Goal: Task Accomplishment & Management: Complete application form

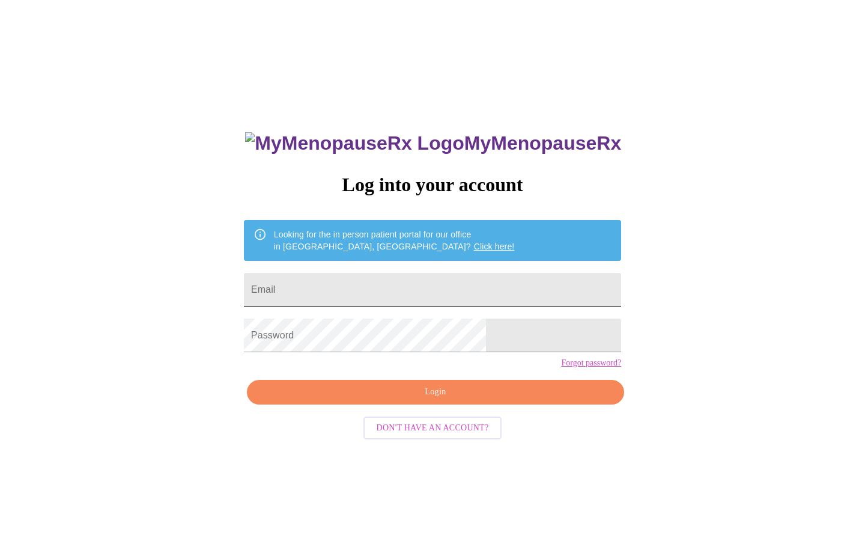
click at [487, 287] on input "Email" at bounding box center [432, 290] width 377 height 34
click at [450, 287] on input "[EMAIL_ADDRESS][DOMAIN_NAME]" at bounding box center [432, 290] width 377 height 34
type input "[EMAIL_ADDRESS][DOMAIN_NAME]"
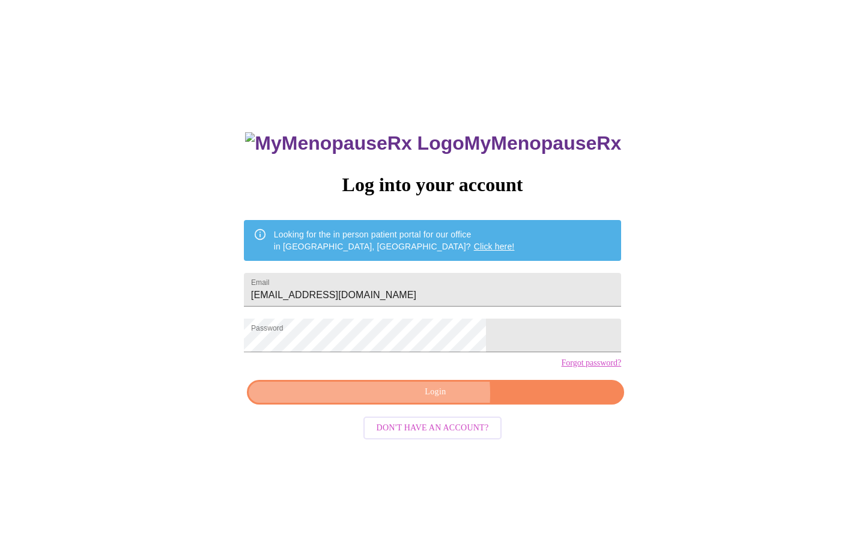
click at [407, 399] on span "Login" at bounding box center [436, 391] width 350 height 15
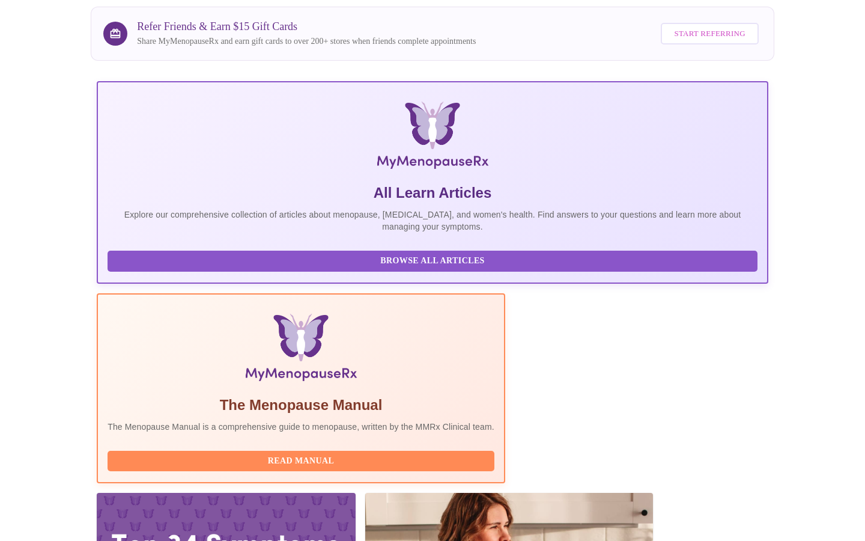
scroll to position [179, 0]
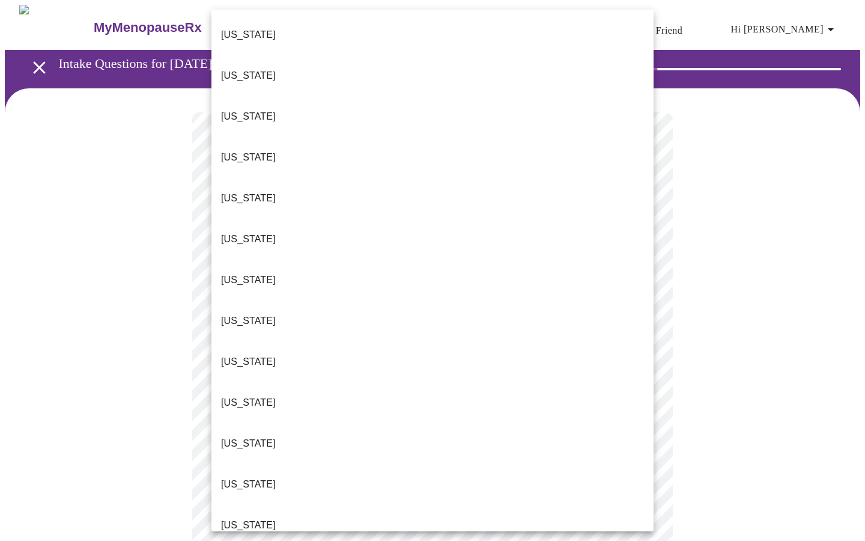
click at [601, 505] on li "[US_STATE]" at bounding box center [432, 525] width 442 height 41
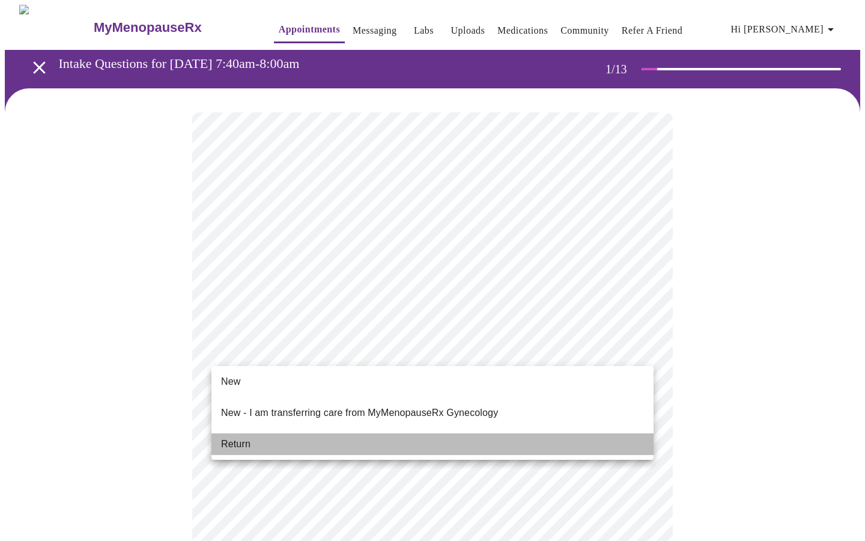
click at [577, 436] on li "Return" at bounding box center [432, 444] width 442 height 22
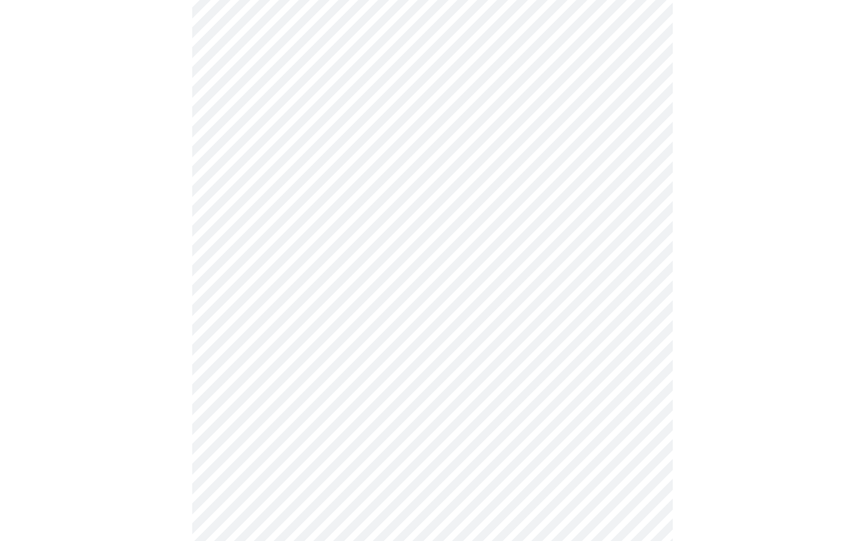
scroll to position [630, 0]
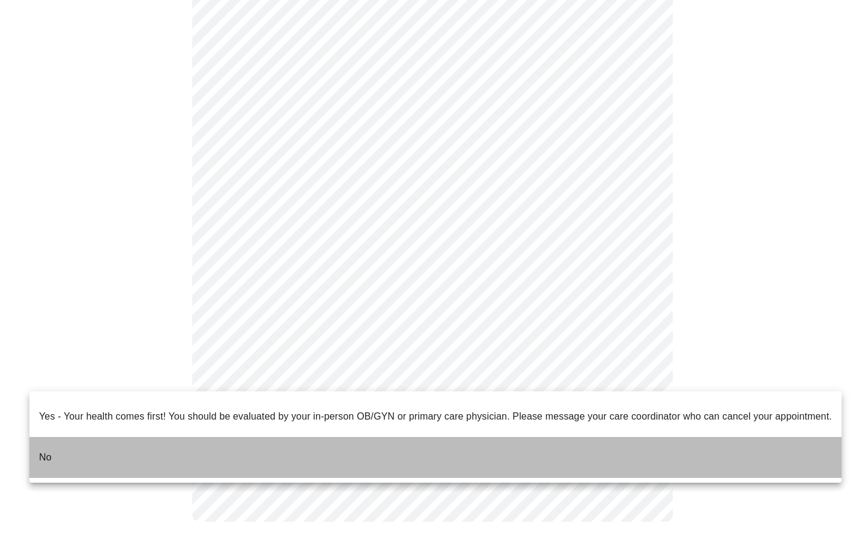
click at [598, 443] on li "No" at bounding box center [435, 457] width 812 height 41
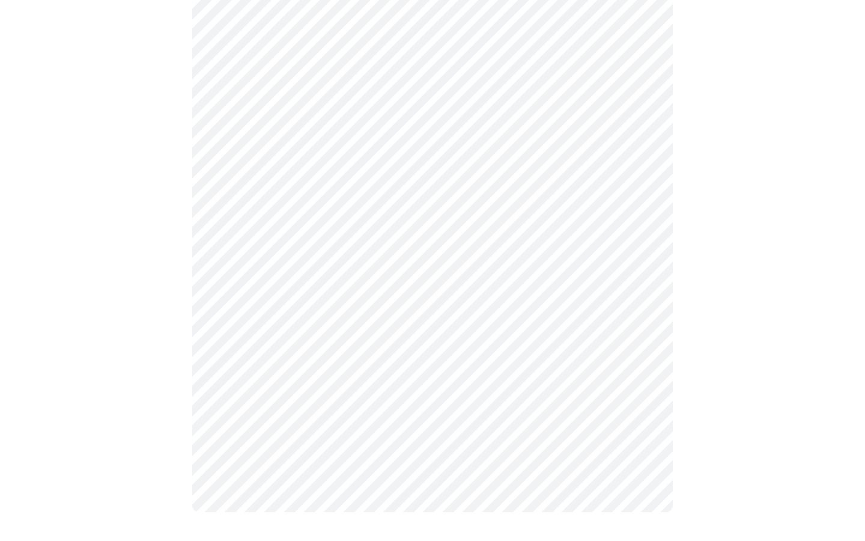
scroll to position [0, 0]
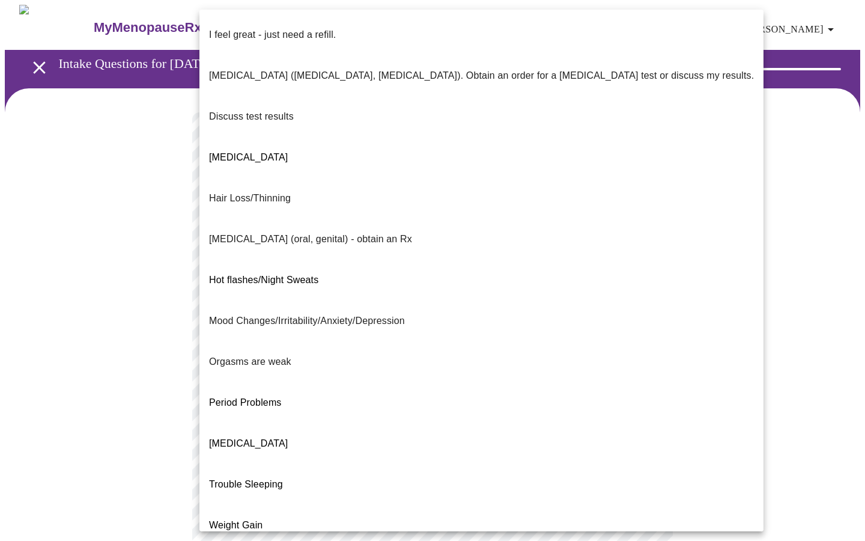
click at [643, 260] on body "MyMenopauseRx Appointments Messaging Labs Uploads Medications Community Refer a…" at bounding box center [432, 421] width 855 height 833
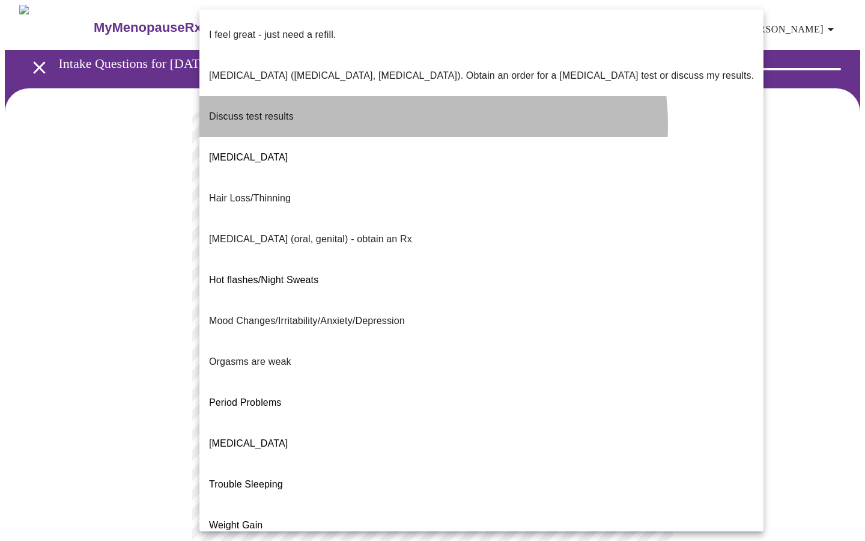
click at [420, 105] on li "Discuss test results" at bounding box center [481, 116] width 564 height 41
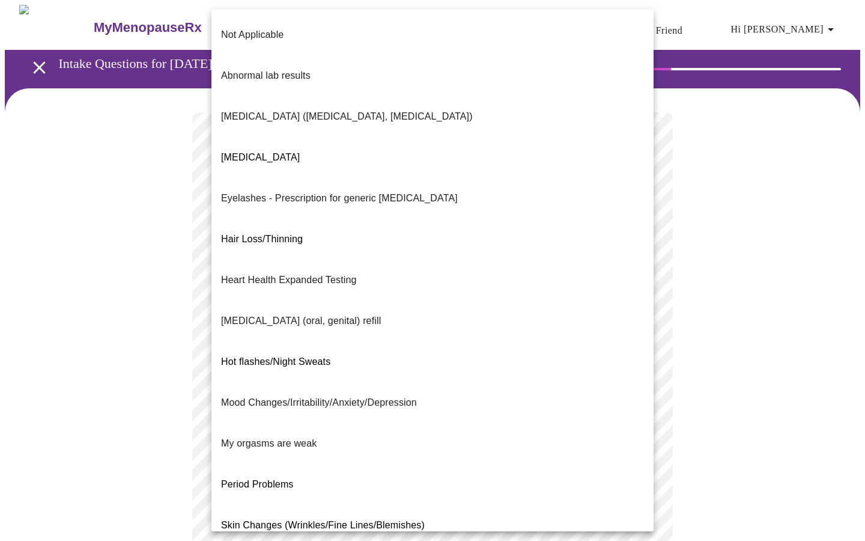
click at [345, 365] on body "MyMenopauseRx Appointments Messaging Labs Uploads Medications Community Refer a…" at bounding box center [432, 418] width 855 height 826
click at [290, 25] on li "Not Applicable" at bounding box center [432, 34] width 442 height 41
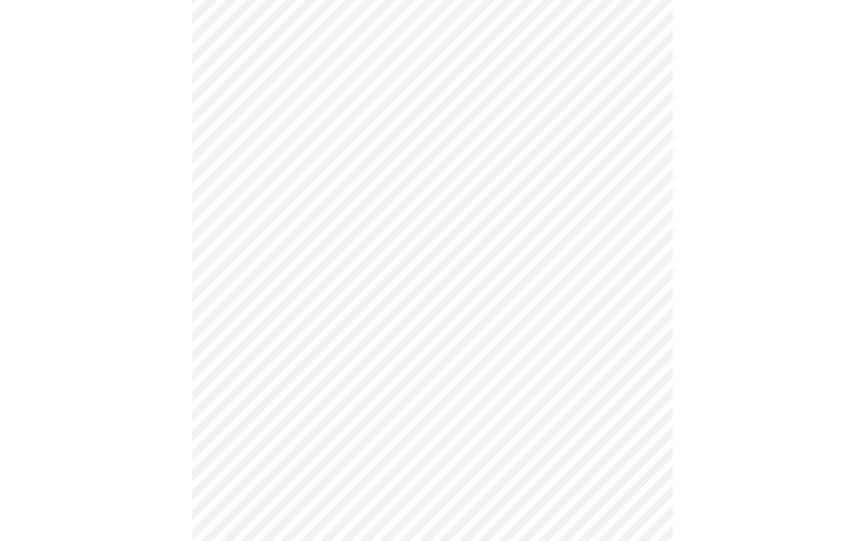
scroll to position [244, 0]
click at [459, 227] on body "MyMenopauseRx Appointments Messaging Labs Uploads Medications Community Refer a…" at bounding box center [432, 170] width 855 height 819
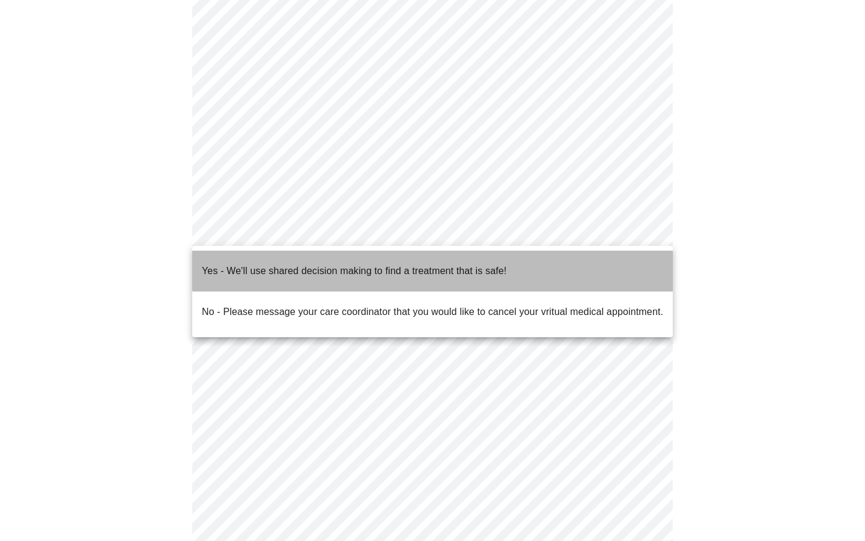
click at [440, 264] on p "Yes - We'll use shared decision making to find a treatment that is safe!" at bounding box center [354, 271] width 305 height 14
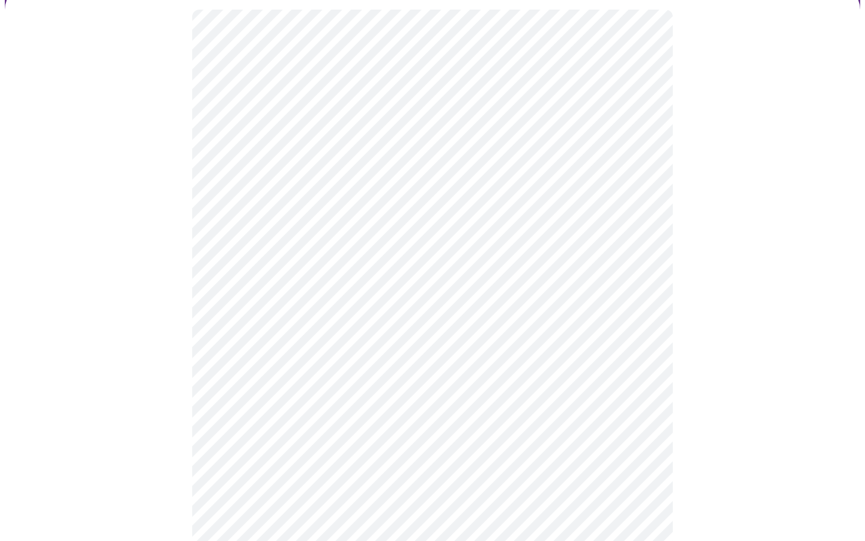
scroll to position [103, 0]
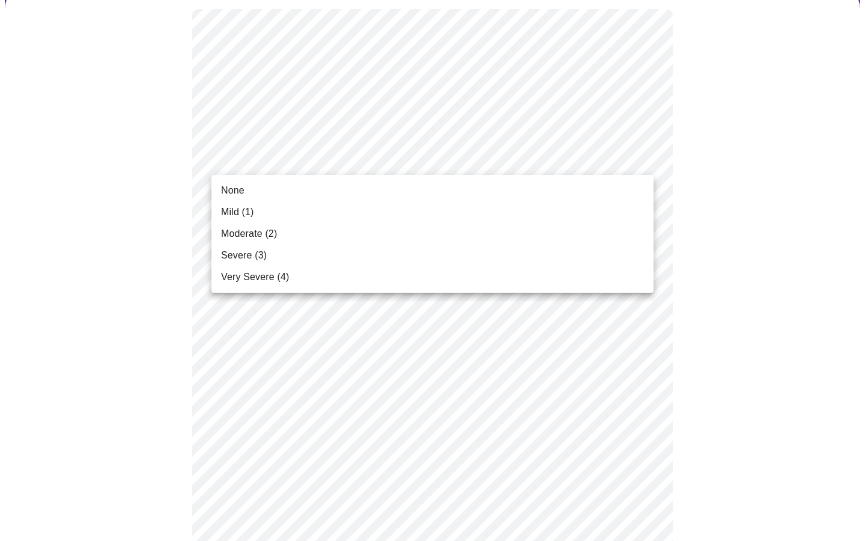
click at [628, 236] on li "Moderate (2)" at bounding box center [432, 234] width 442 height 22
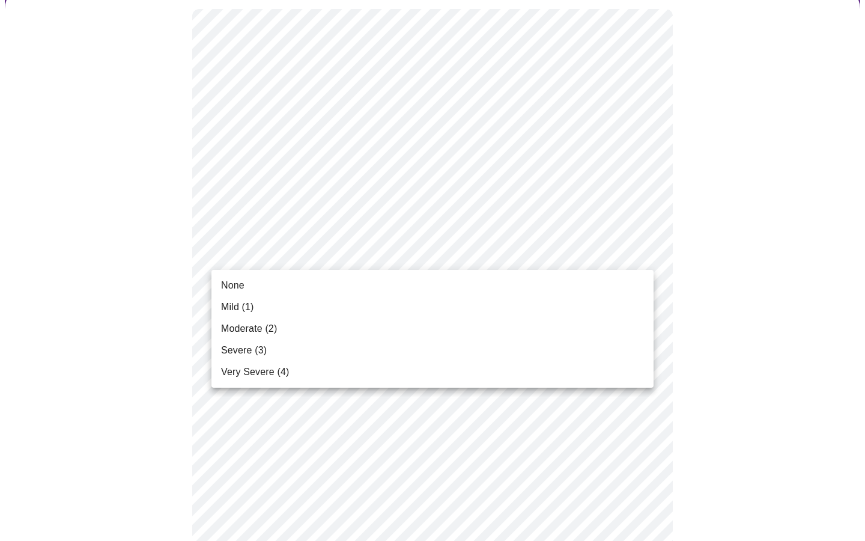
click at [632, 291] on li "None" at bounding box center [432, 285] width 442 height 22
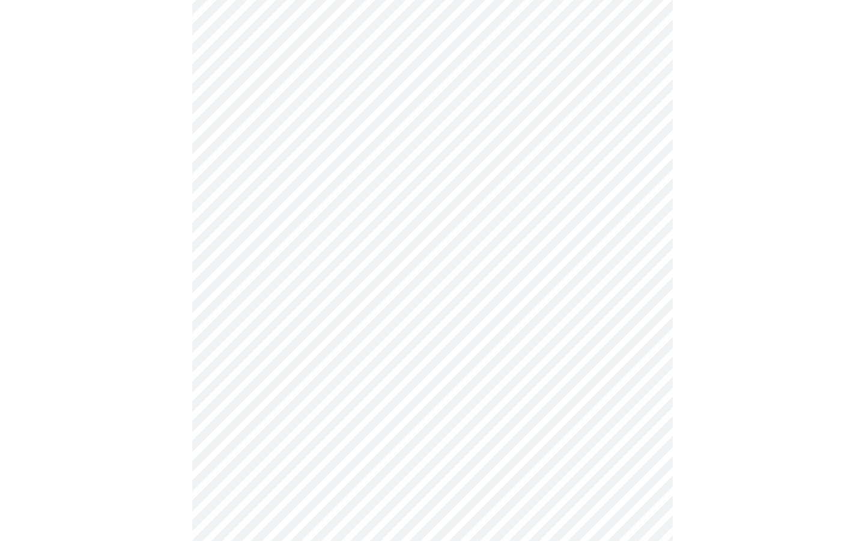
scroll to position [189, 0]
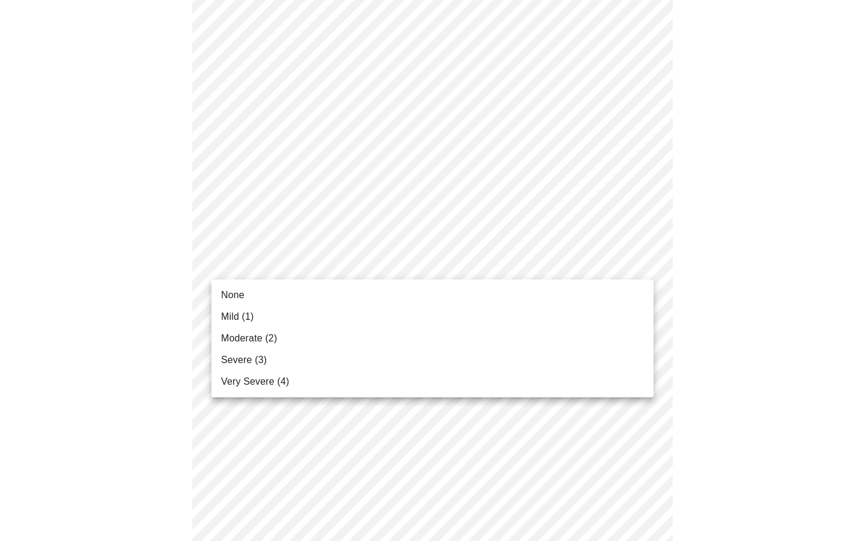
click at [636, 336] on li "Moderate (2)" at bounding box center [432, 338] width 442 height 22
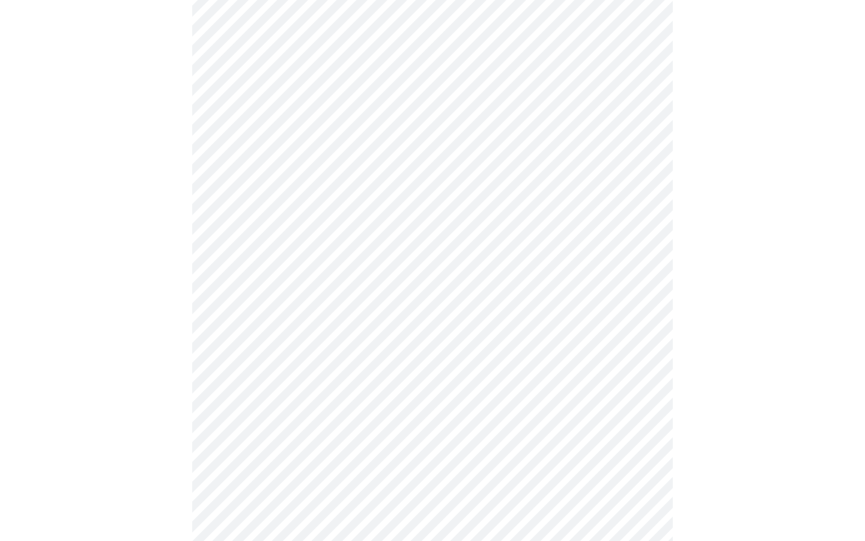
scroll to position [250, 0]
click at [642, 294] on body "MyMenopauseRx Appointments Messaging Labs Uploads Medications Community Refer a…" at bounding box center [432, 528] width 855 height 1547
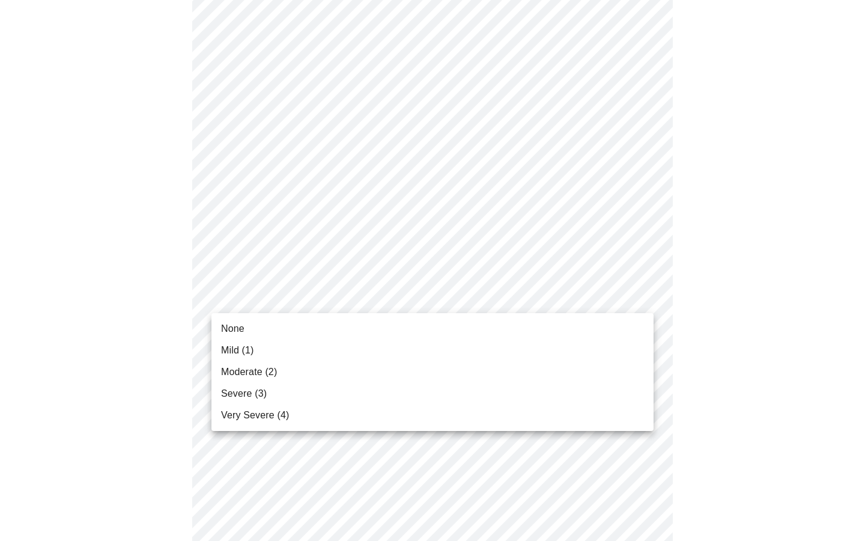
click at [626, 376] on li "Moderate (2)" at bounding box center [432, 372] width 442 height 22
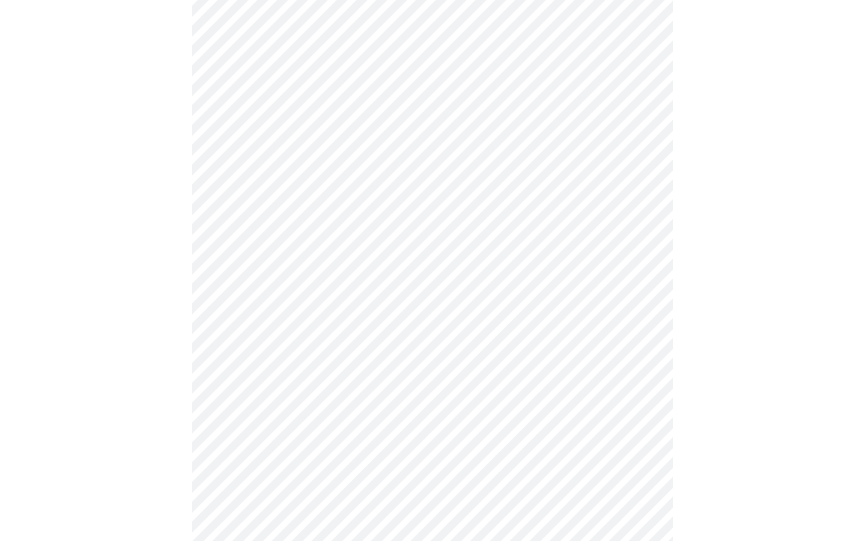
scroll to position [326, 0]
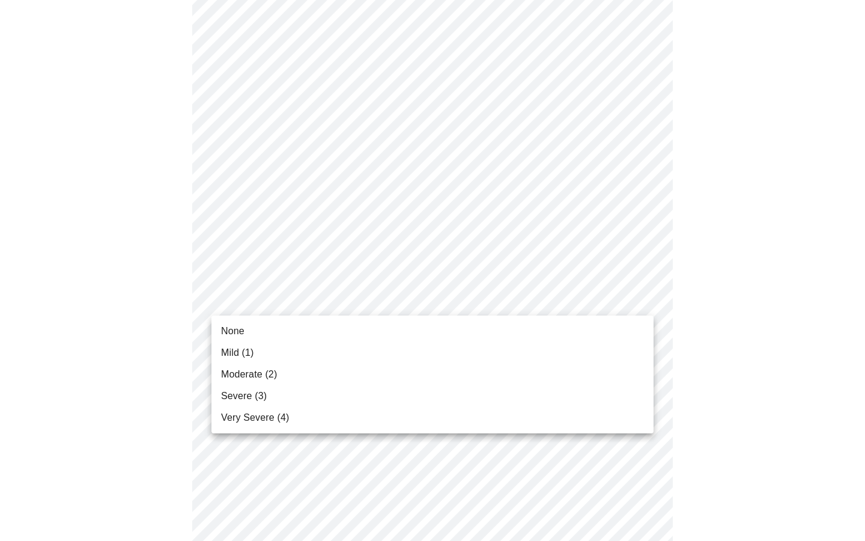
click at [637, 297] on body "MyMenopauseRx Appointments Messaging Labs Uploads Medications Community Refer a…" at bounding box center [432, 444] width 855 height 1530
click at [631, 349] on li "Mild (1)" at bounding box center [432, 353] width 442 height 22
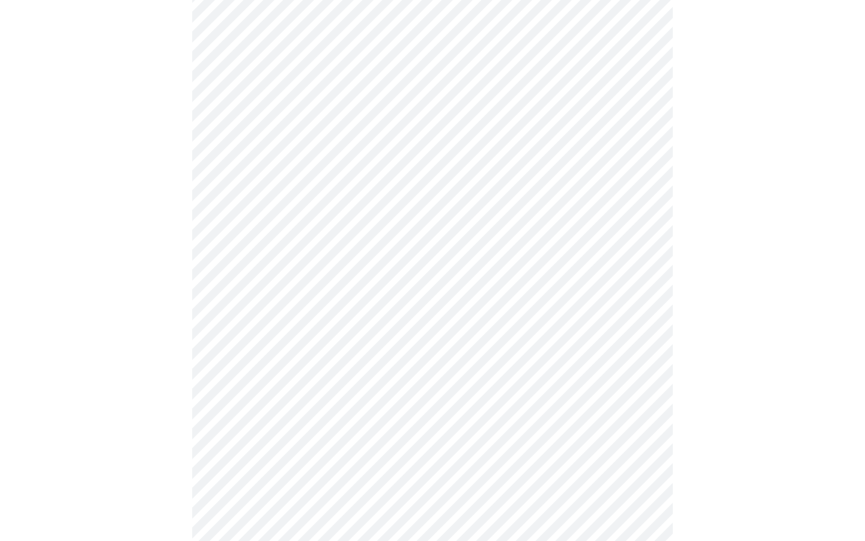
scroll to position [399, 0]
click at [642, 306] on body "MyMenopauseRx Appointments Messaging Labs Uploads Medications Community Refer a…" at bounding box center [432, 362] width 855 height 1514
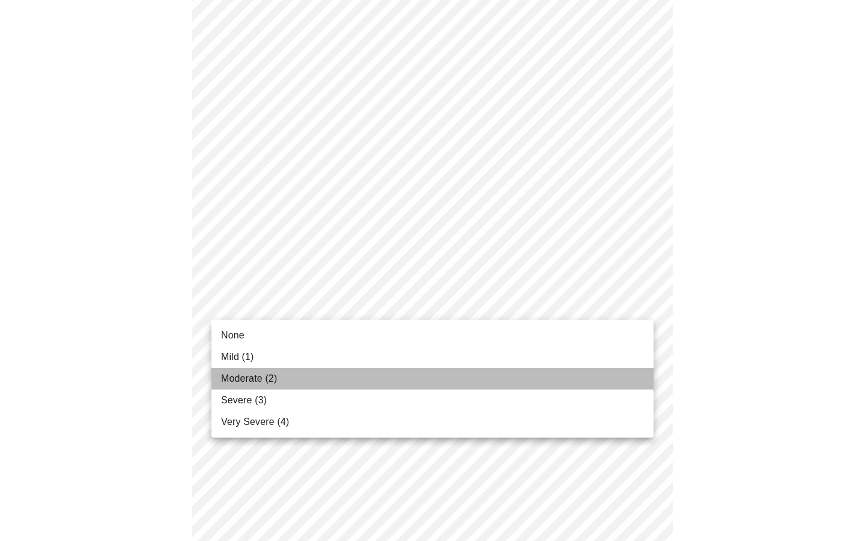
click at [631, 376] on li "Moderate (2)" at bounding box center [432, 379] width 442 height 22
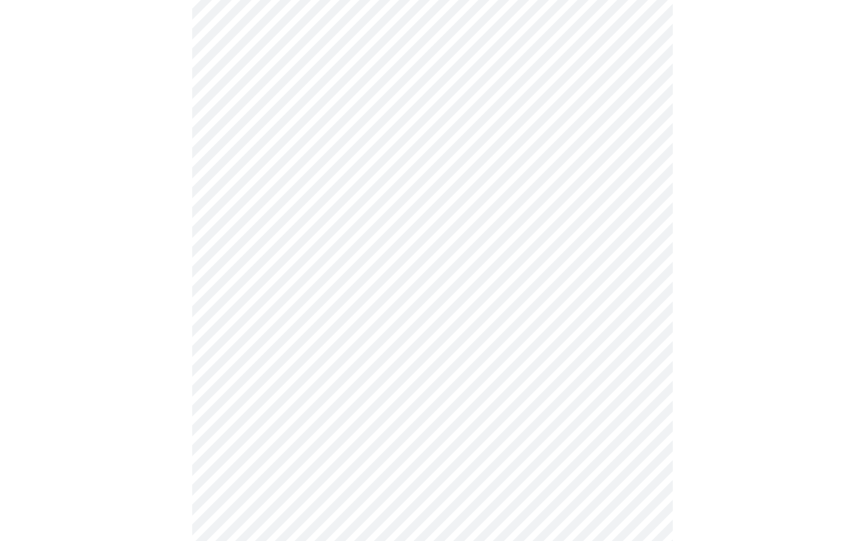
scroll to position [462, 0]
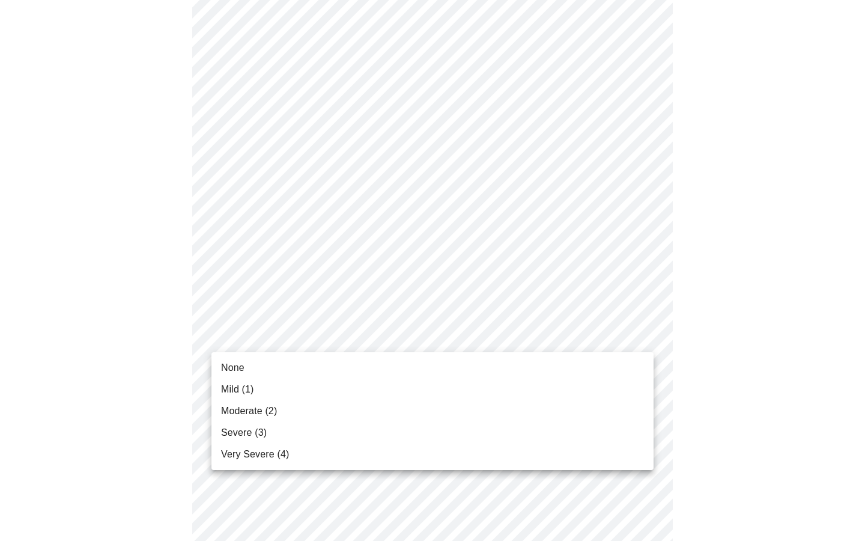
click at [644, 332] on body "MyMenopauseRx Appointments Messaging Labs Uploads Medications Community Refer a…" at bounding box center [432, 291] width 855 height 1497
click at [620, 429] on li "Severe (3)" at bounding box center [432, 433] width 442 height 22
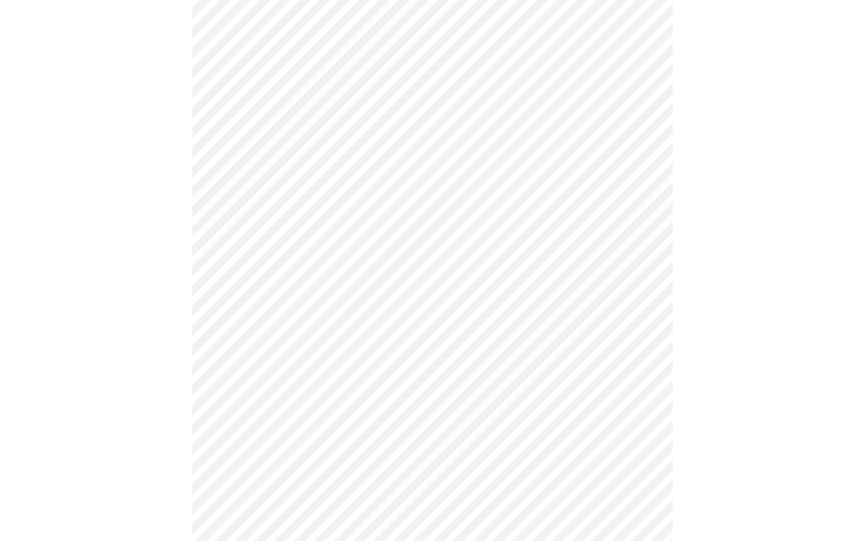
scroll to position [709, 0]
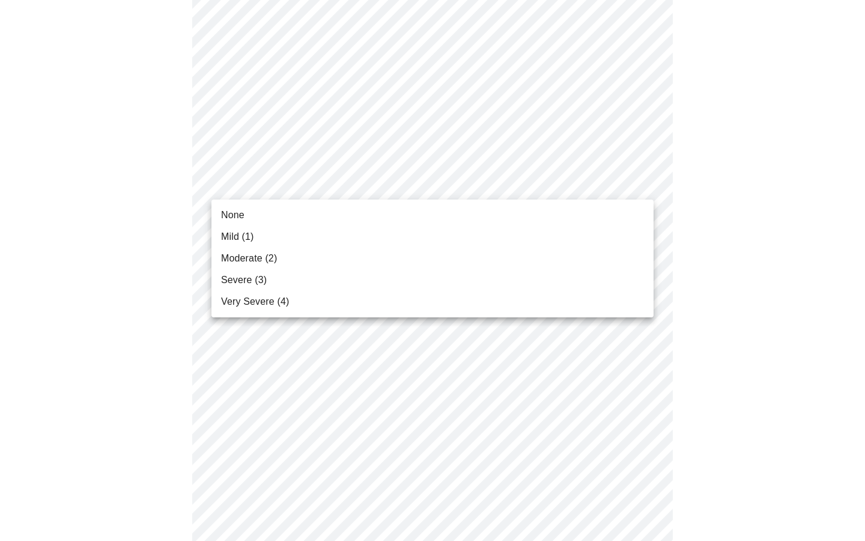
click at [645, 183] on body "MyMenopauseRx Appointments Messaging Labs Uploads Medications Community Refer a…" at bounding box center [432, 35] width 855 height 1480
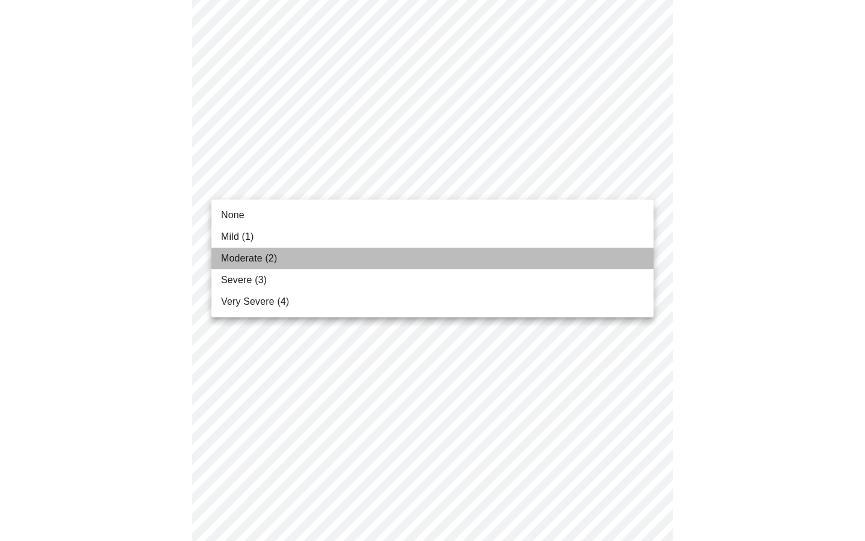
click at [648, 260] on li "Moderate (2)" at bounding box center [432, 258] width 442 height 22
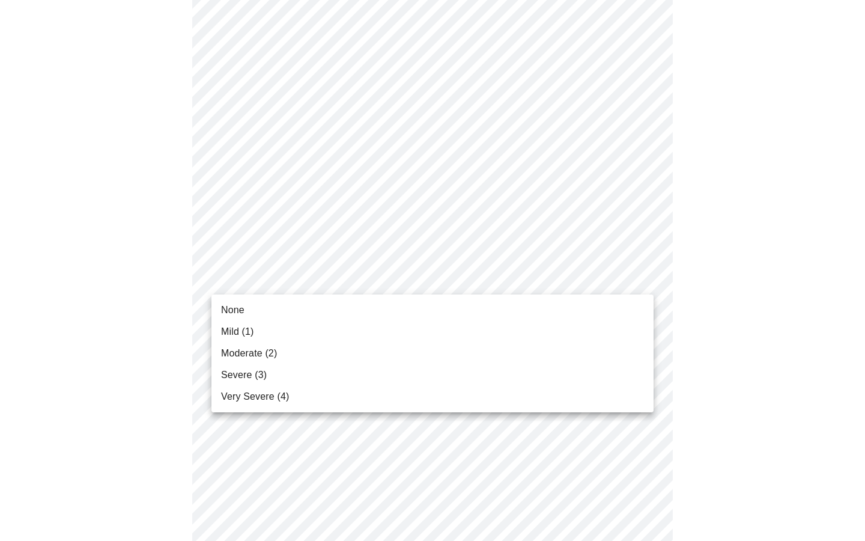
click at [647, 282] on body "MyMenopauseRx Appointments Messaging Labs Uploads Medications Community Refer a…" at bounding box center [432, 26] width 855 height 1463
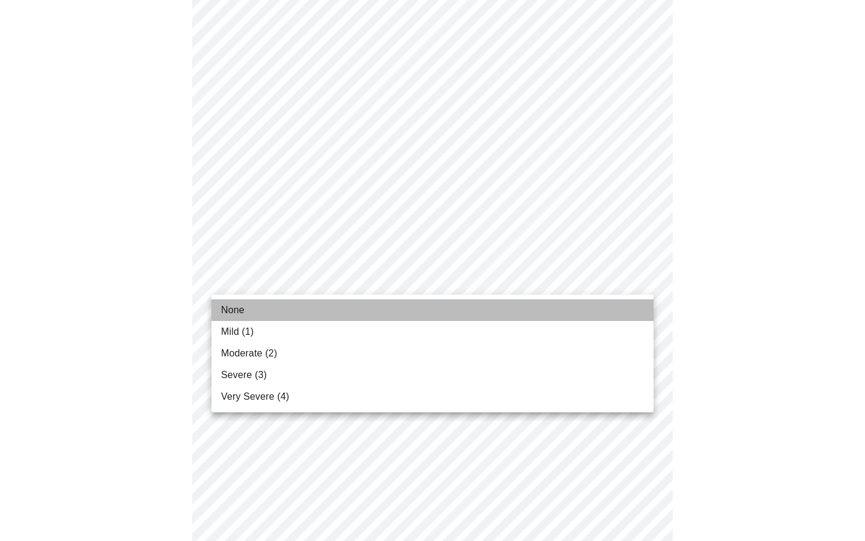
click at [640, 317] on li "None" at bounding box center [432, 310] width 442 height 22
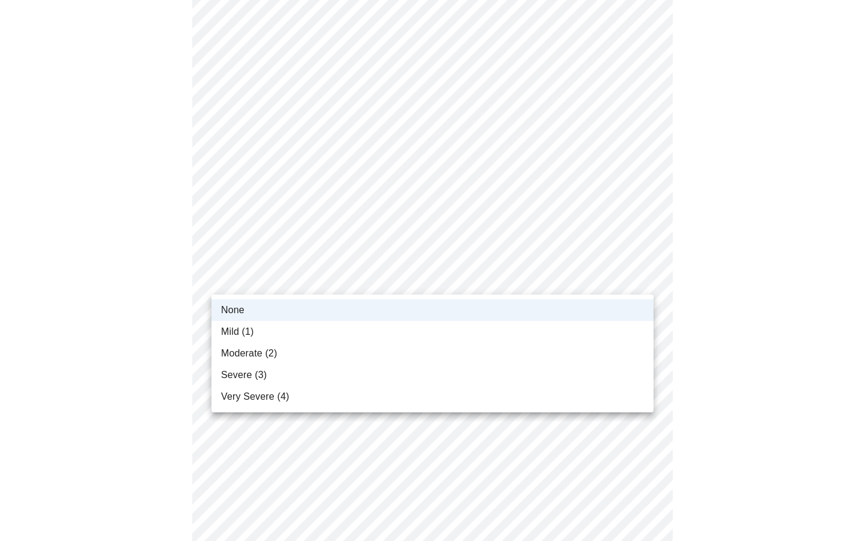
click at [642, 282] on body "MyMenopauseRx Appointments Messaging Labs Uploads Medications Community Refer a…" at bounding box center [432, 18] width 855 height 1446
click at [644, 336] on li "Mild (1)" at bounding box center [432, 332] width 442 height 22
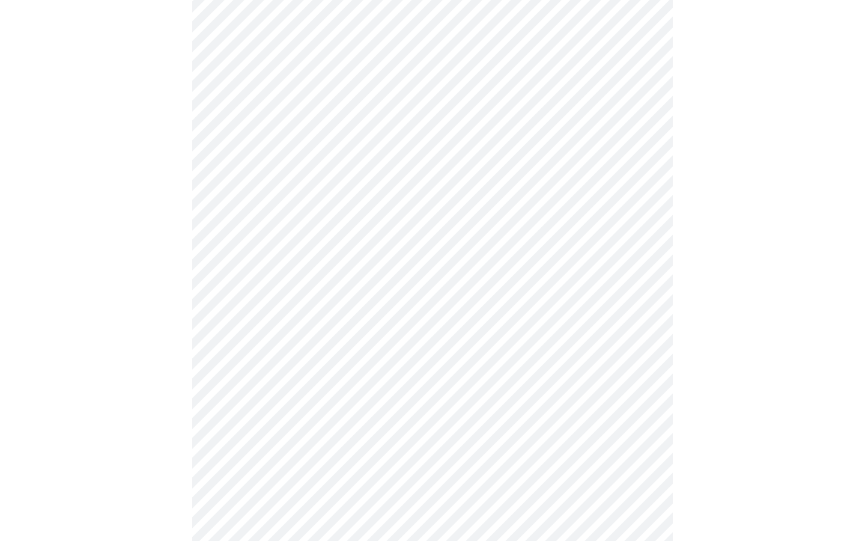
scroll to position [786, 0]
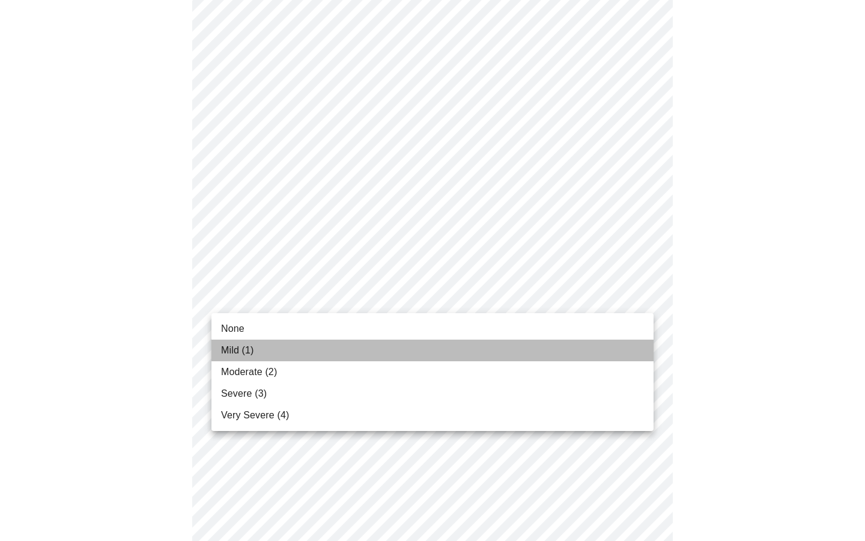
click at [643, 356] on li "Mild (1)" at bounding box center [432, 350] width 442 height 22
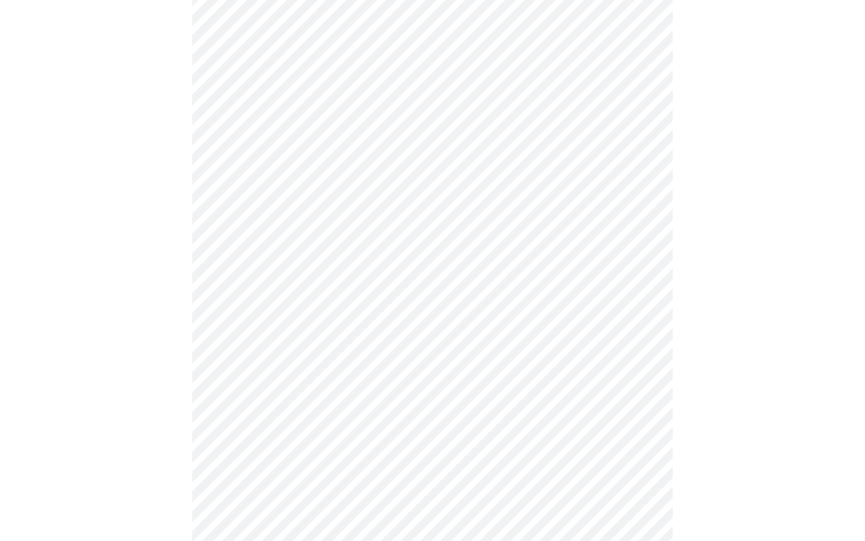
scroll to position [865, 0]
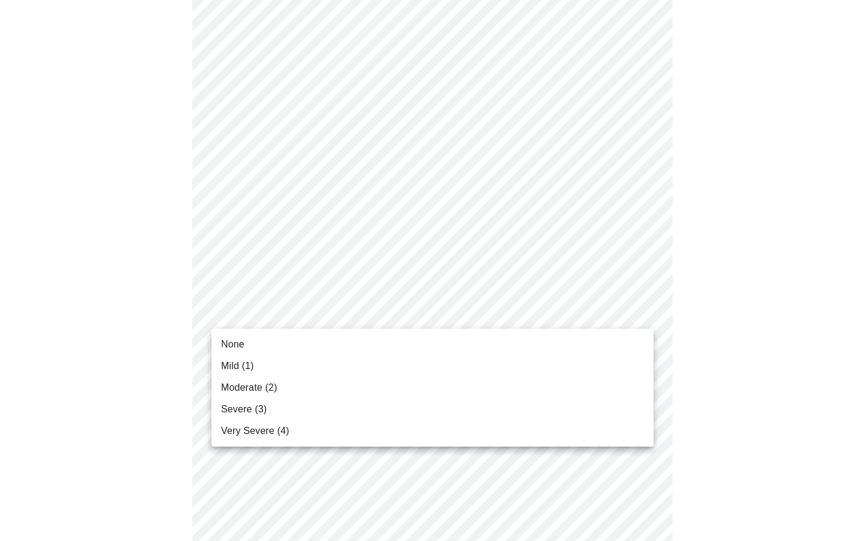
click at [639, 363] on li "Mild (1)" at bounding box center [432, 366] width 442 height 22
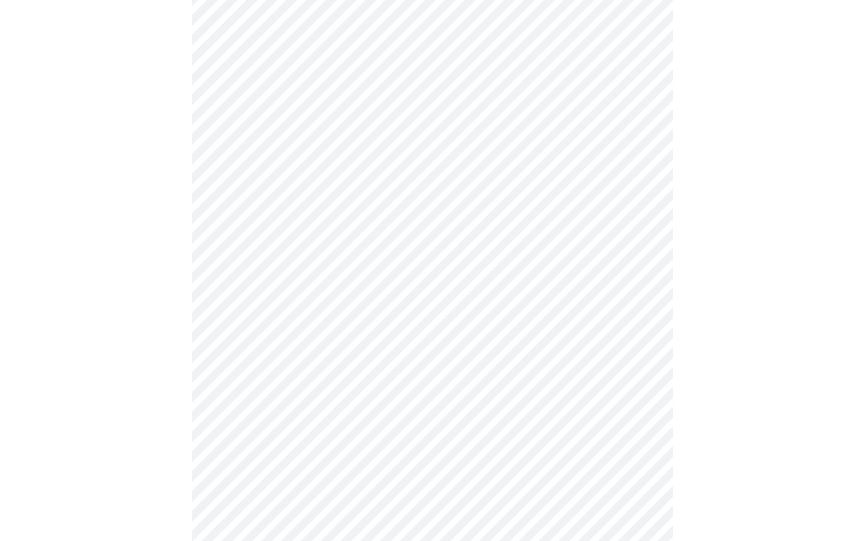
scroll to position [395, 0]
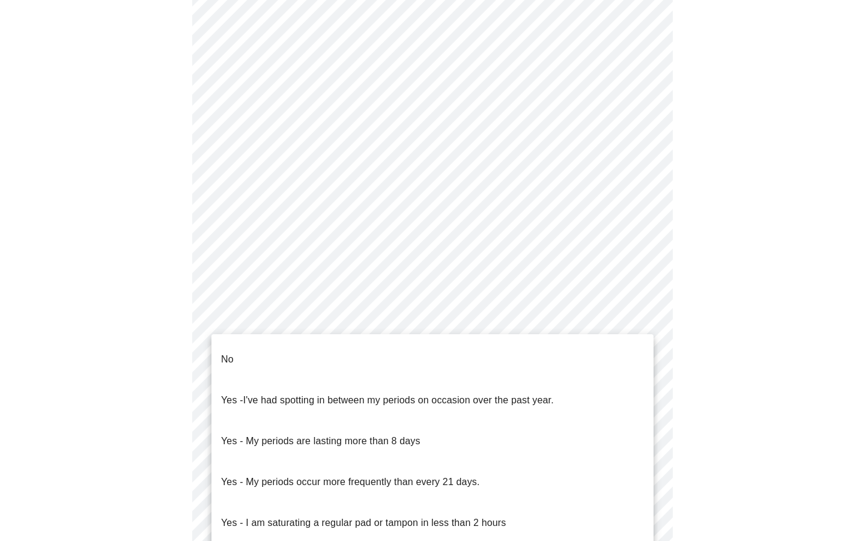
click at [643, 338] on body "MyMenopauseRx Appointments Messaging Labs Uploads Medications Community Refer a…" at bounding box center [432, 203] width 855 height 1186
click at [636, 355] on li "No" at bounding box center [432, 359] width 442 height 41
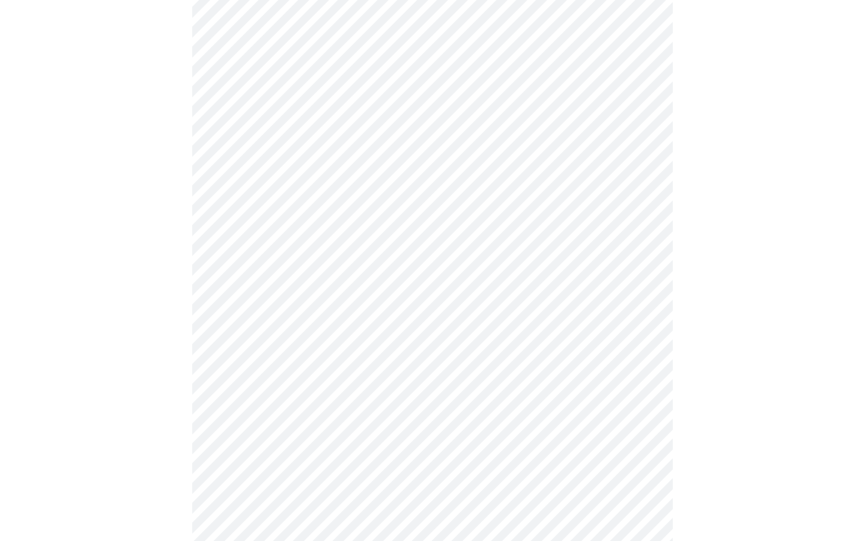
scroll to position [583, 0]
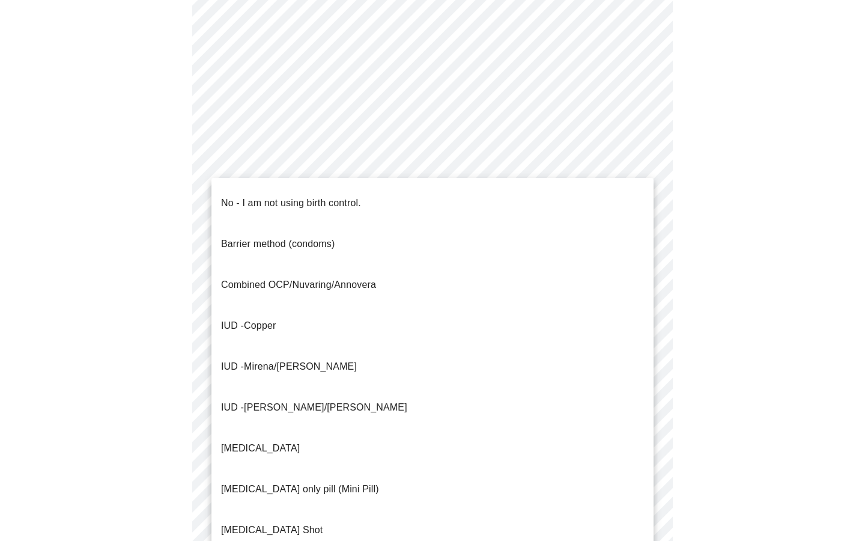
click at [644, 229] on body "MyMenopauseRx Appointments Messaging Labs Uploads Medications Community Refer a…" at bounding box center [432, 11] width 855 height 1178
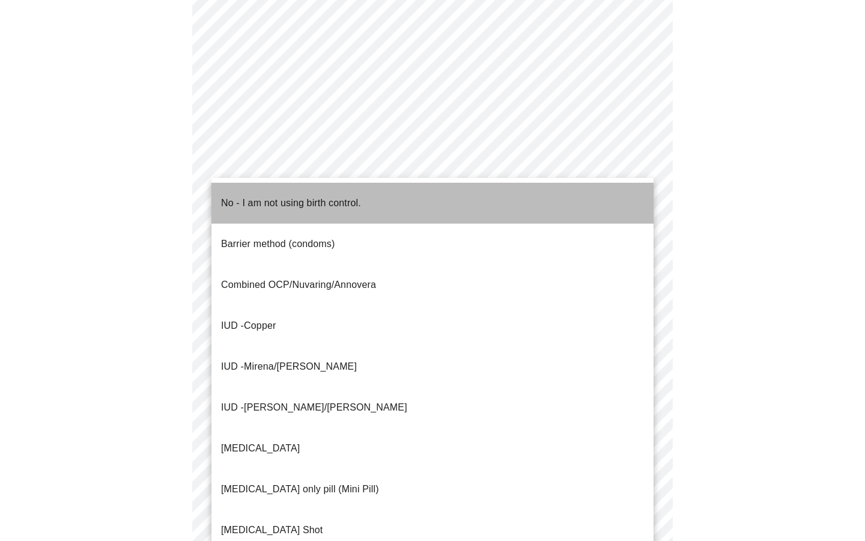
click at [623, 202] on li "No - I am not using birth control." at bounding box center [432, 203] width 442 height 41
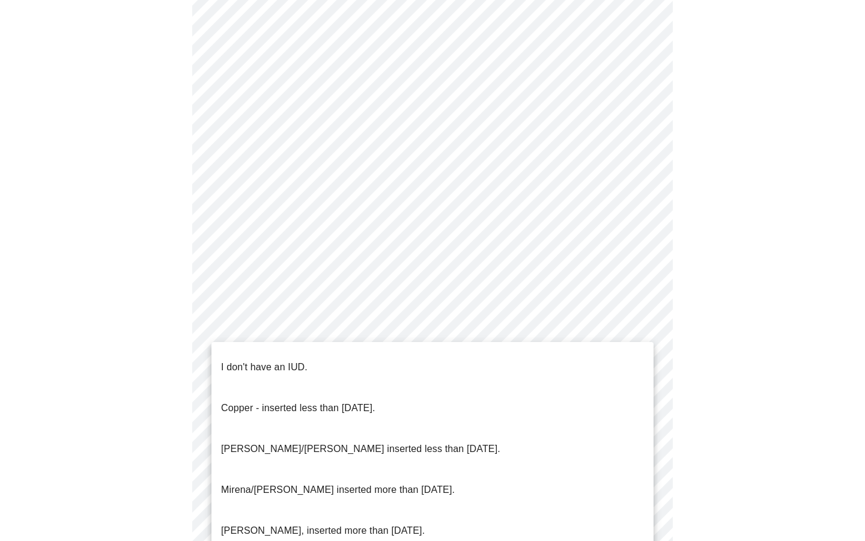
click at [641, 324] on body "MyMenopauseRx Appointments Messaging Labs Uploads Medications Community Refer a…" at bounding box center [432, 7] width 855 height 1171
click at [628, 360] on li "I don't have an IUD." at bounding box center [432, 367] width 442 height 41
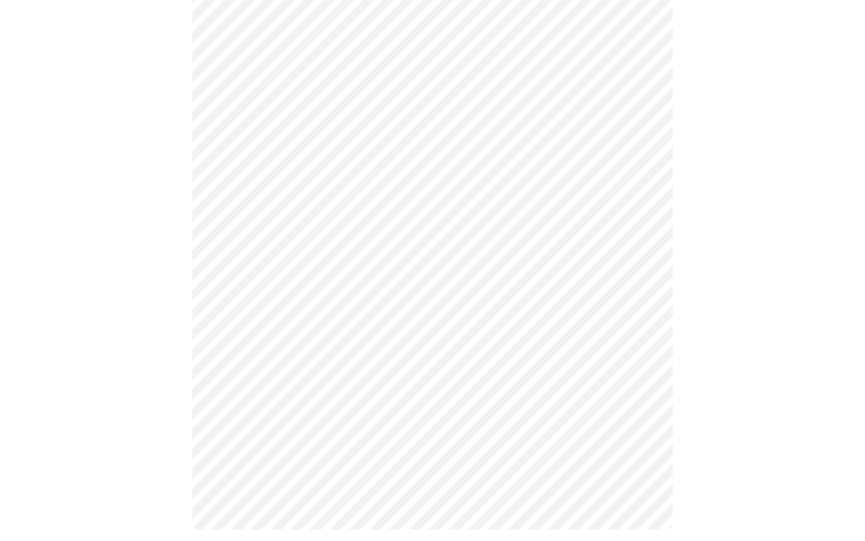
scroll to position [623, 0]
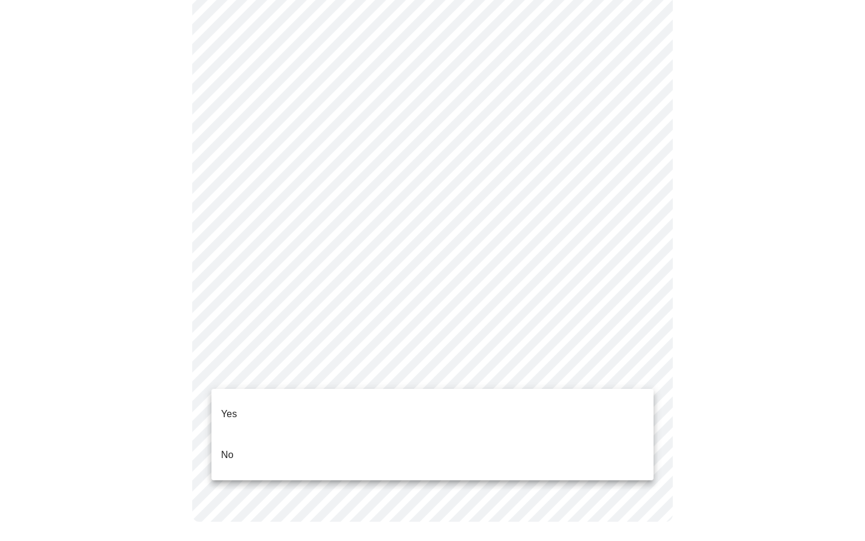
click at [634, 408] on li "Yes" at bounding box center [432, 413] width 442 height 41
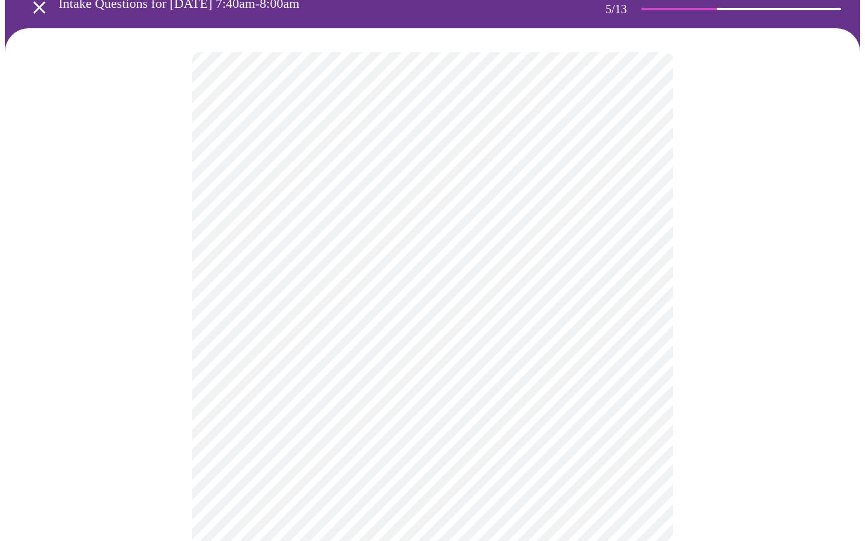
scroll to position [61, 0]
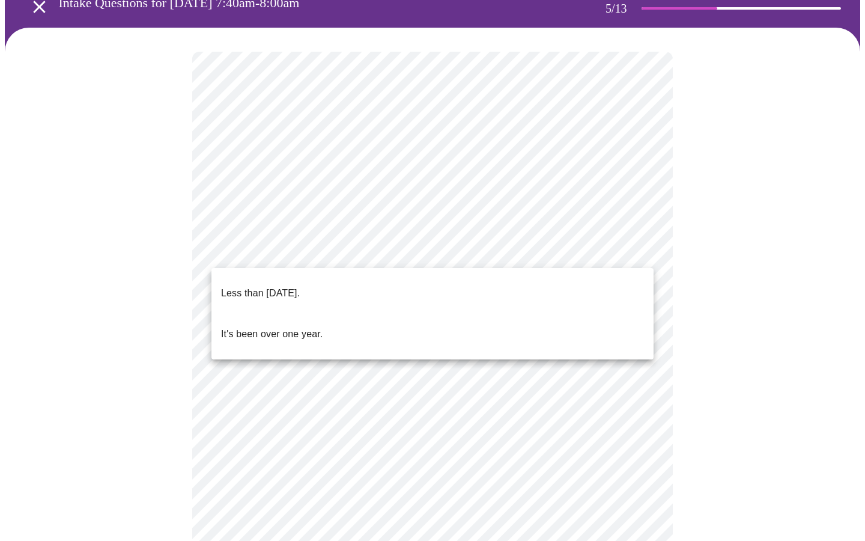
click at [643, 251] on body "MyMenopauseRx Appointments Messaging Labs Uploads Medications Community Refer a…" at bounding box center [432, 430] width 855 height 973
click at [623, 303] on li "Less than [DATE]." at bounding box center [432, 293] width 442 height 41
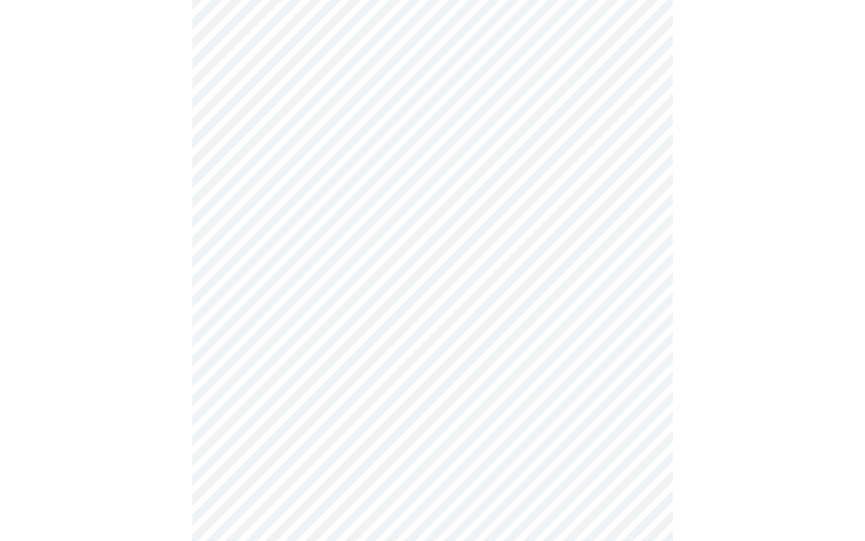
scroll to position [135, 0]
click at [644, 281] on body "MyMenopauseRx Appointments Messaging Labs Uploads Medications Community Refer a…" at bounding box center [432, 353] width 855 height 966
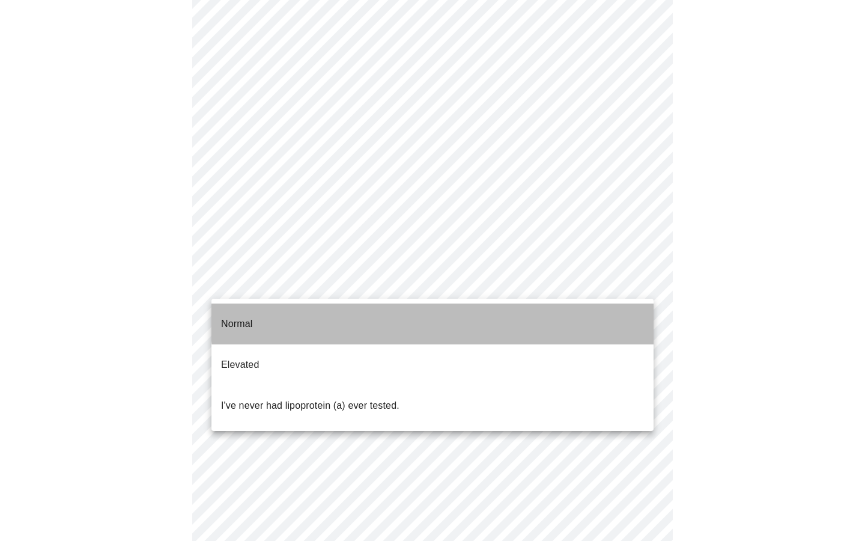
click at [641, 309] on li "Normal" at bounding box center [432, 323] width 442 height 41
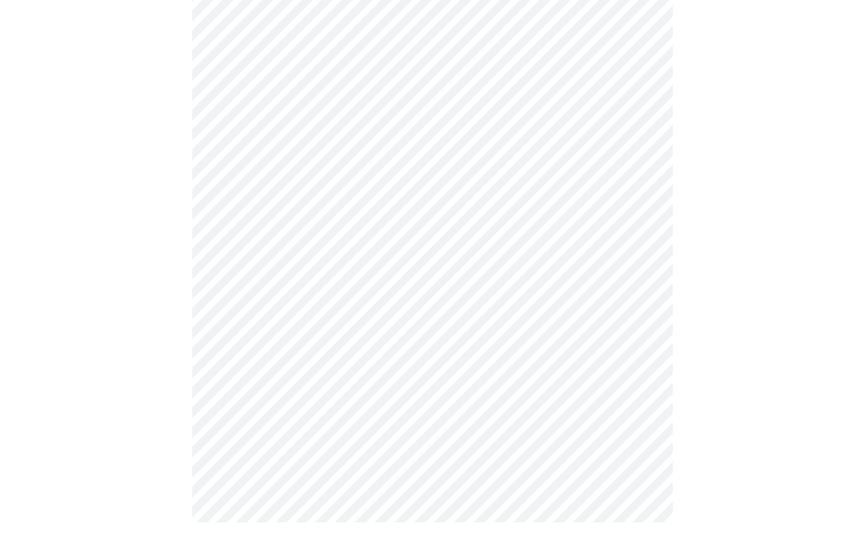
scroll to position [0, 0]
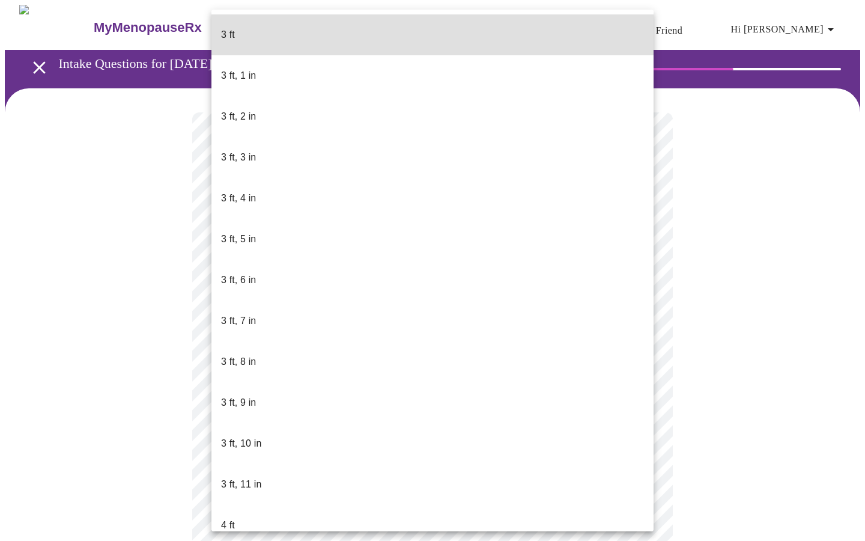
click at [495, 342] on body "MyMenopauseRx Appointments Messaging Labs Uploads Medications Community Refer a…" at bounding box center [432, 325] width 855 height 641
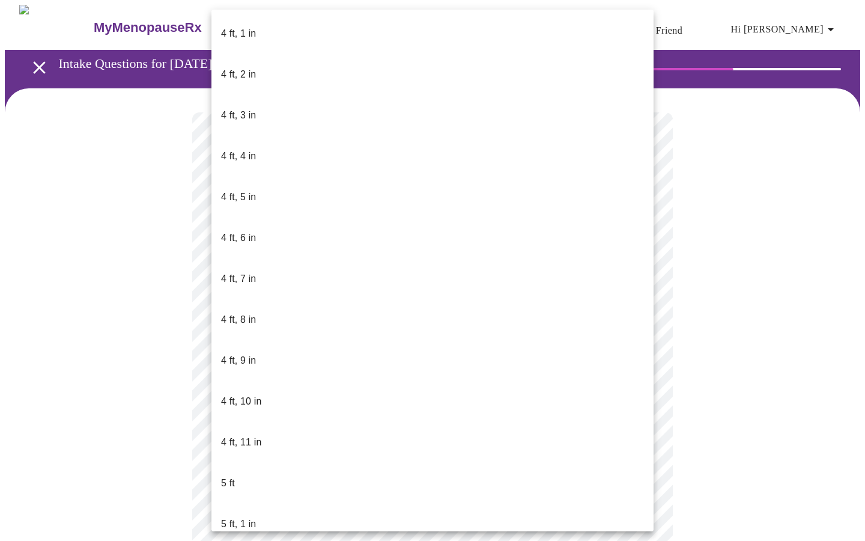
scroll to position [530, 0]
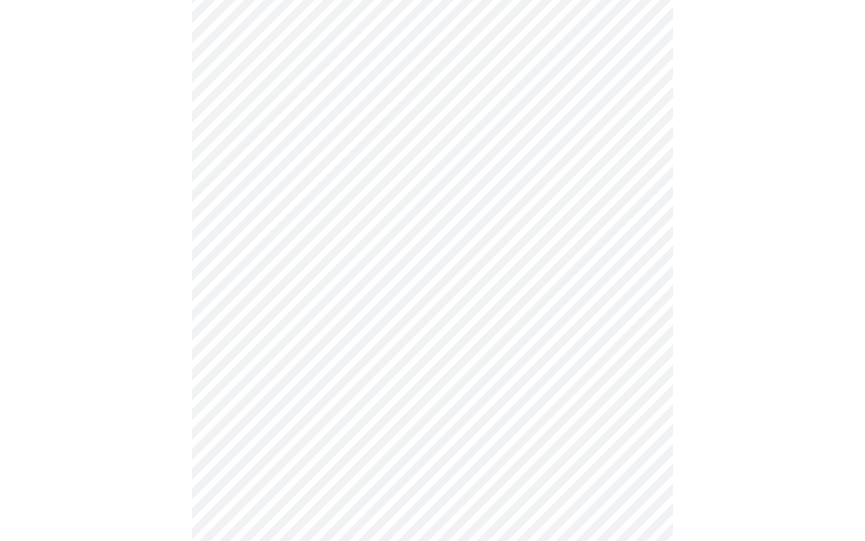
scroll to position [3234, 0]
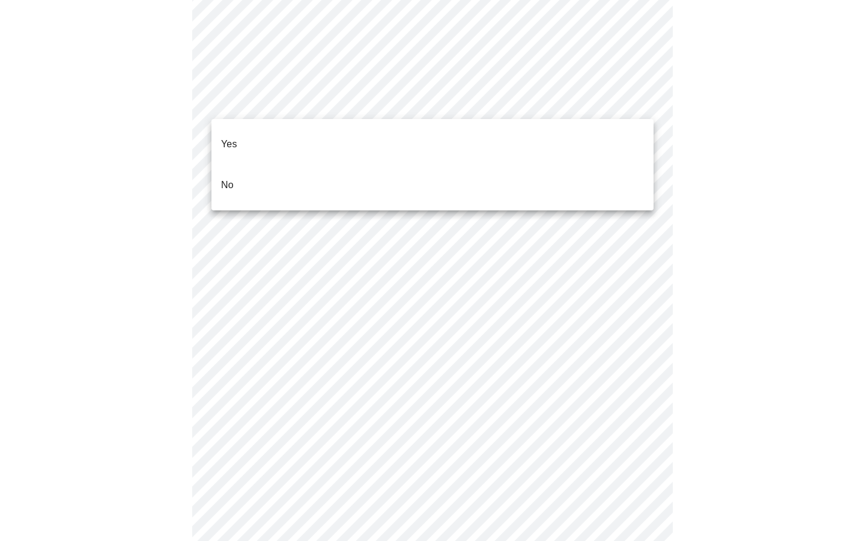
click at [590, 165] on li "No" at bounding box center [432, 185] width 442 height 41
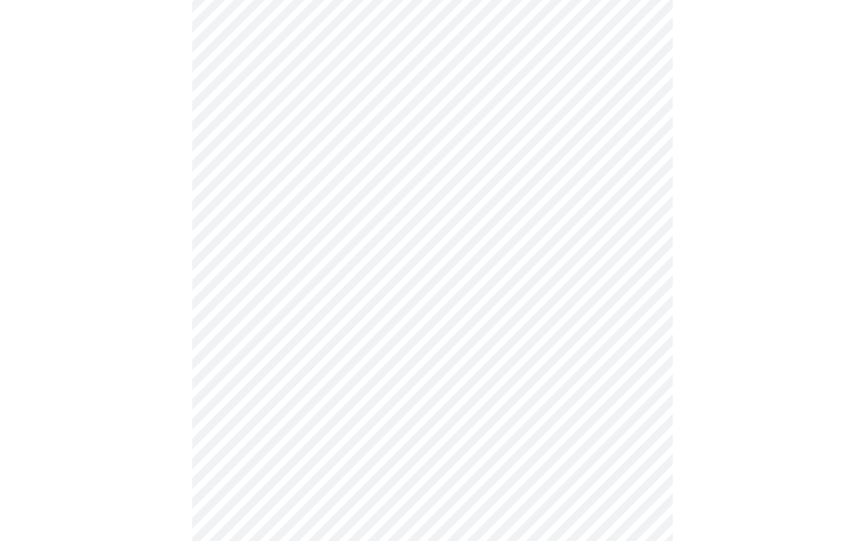
scroll to position [632, 0]
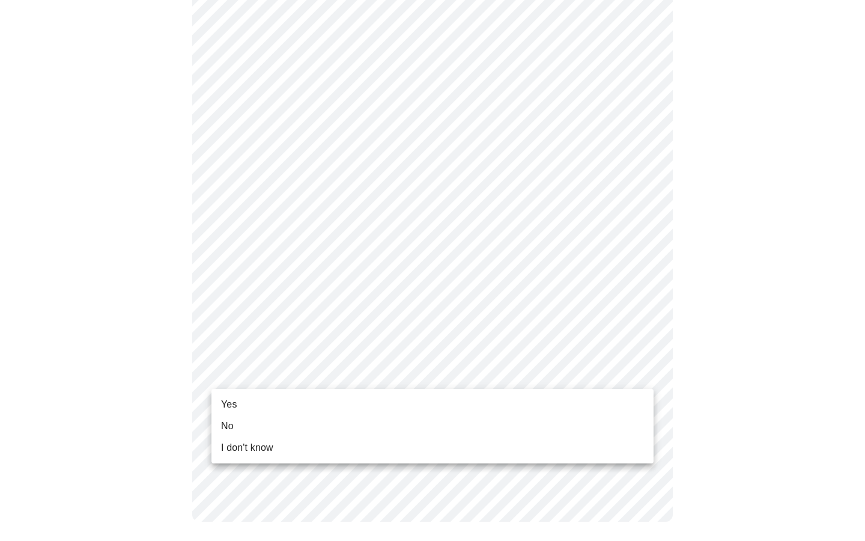
click at [317, 409] on li "Yes" at bounding box center [432, 404] width 442 height 22
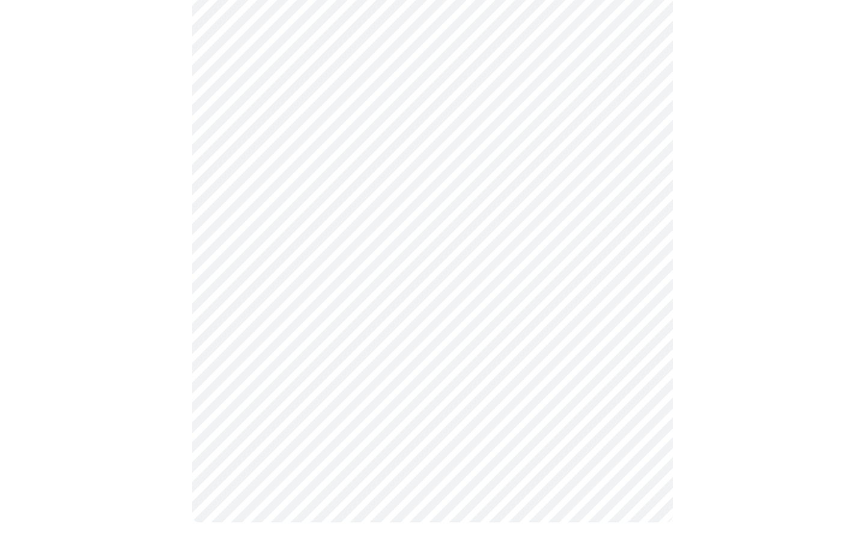
scroll to position [0, 0]
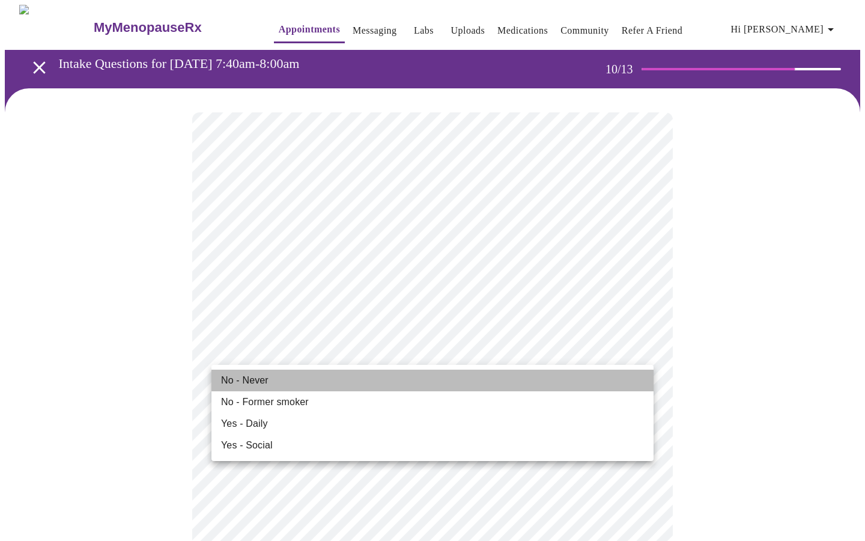
click at [517, 378] on li "No - Never" at bounding box center [432, 380] width 442 height 22
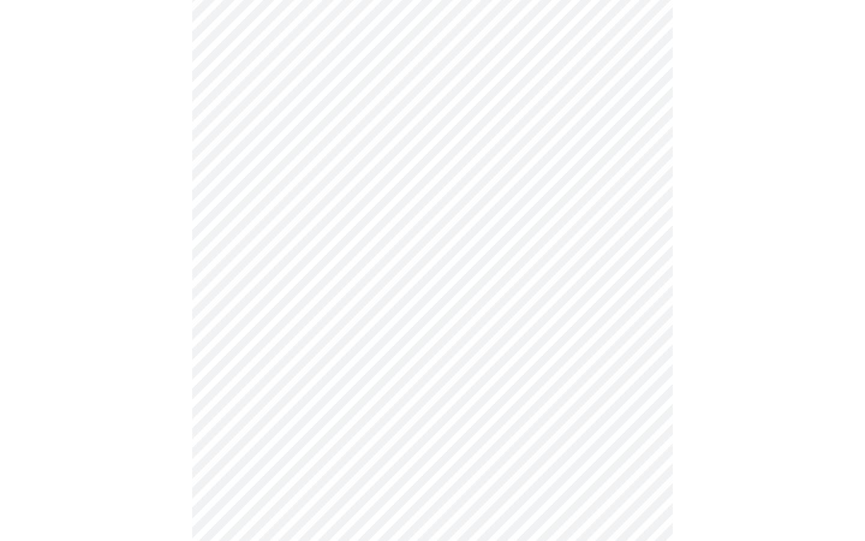
scroll to position [855, 0]
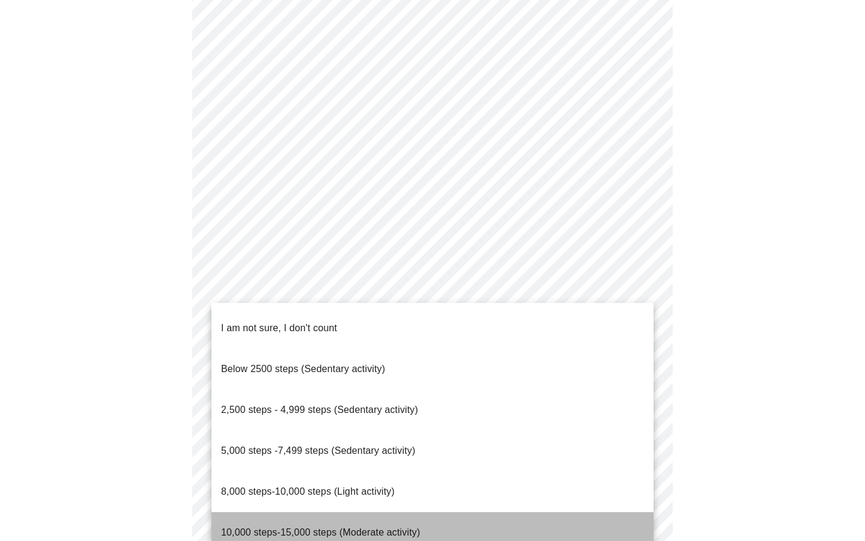
click at [296, 515] on span "10,000 steps-15,000 steps (Moderate activity)" at bounding box center [320, 532] width 199 height 34
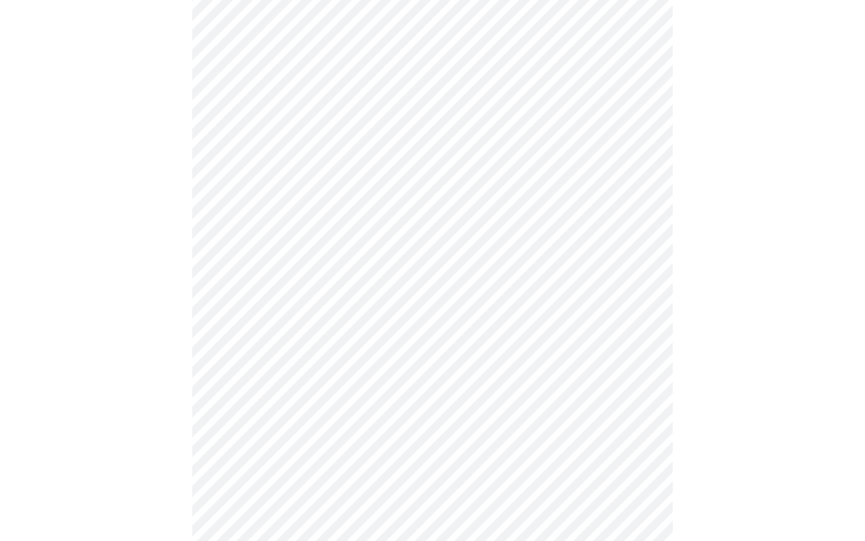
scroll to position [996, 0]
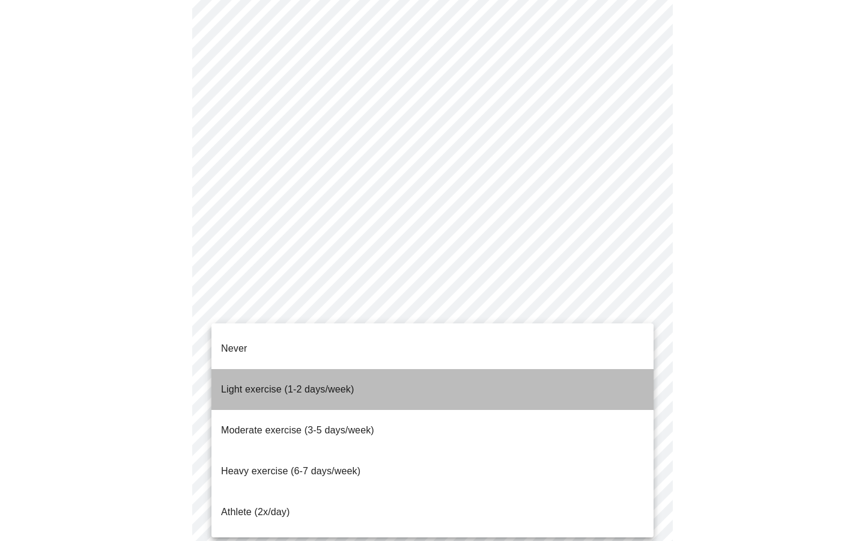
click at [319, 384] on span "Light exercise (1-2 days/week)" at bounding box center [287, 389] width 133 height 10
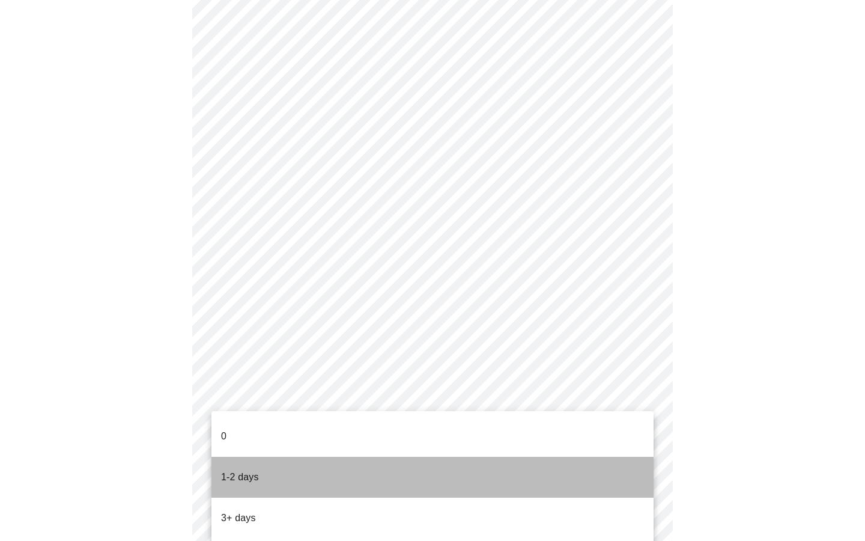
click at [300, 460] on li "1-2 days" at bounding box center [432, 476] width 442 height 41
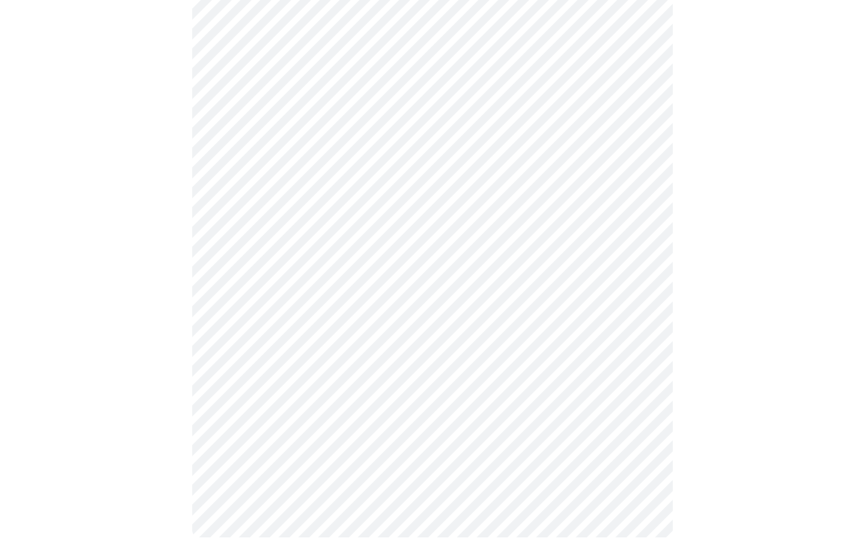
scroll to position [0, 0]
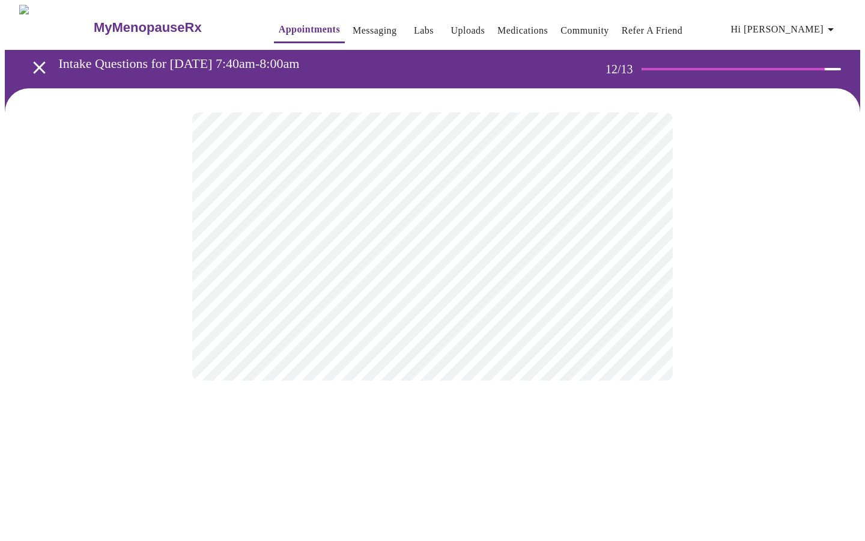
click at [557, 256] on body "MyMenopauseRx Appointments Messaging Labs Uploads Medications Community Refer a…" at bounding box center [432, 204] width 855 height 399
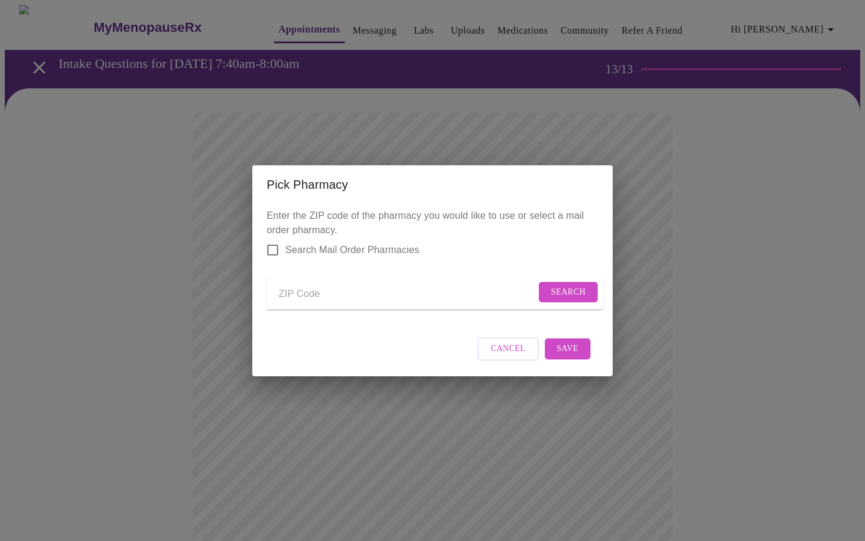
click at [290, 291] on input "Send a message to your care team" at bounding box center [407, 294] width 257 height 19
type input "60564"
click at [563, 286] on span "Search" at bounding box center [568, 292] width 35 height 15
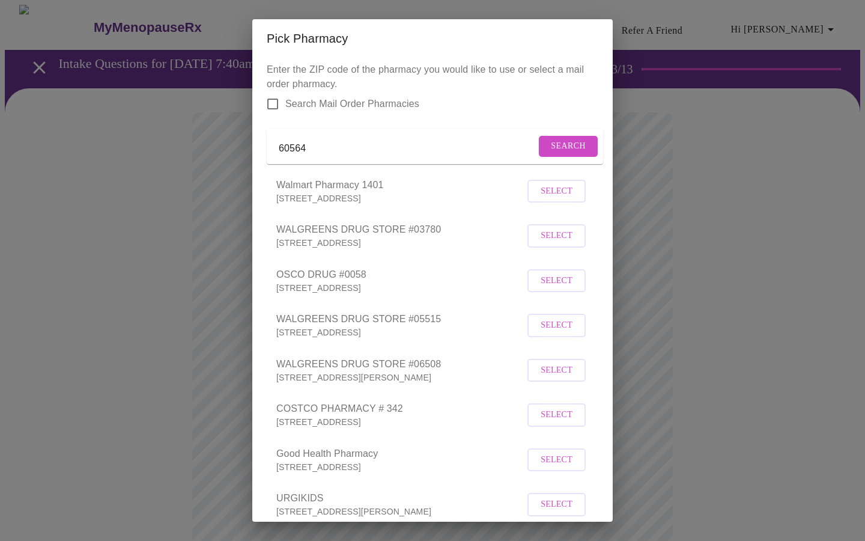
click at [587, 386] on li "WALGREENS DRUG STORE #06508 [STREET_ADDRESS][PERSON_NAME] Select" at bounding box center [433, 370] width 332 height 45
click at [571, 378] on span "Select" at bounding box center [557, 370] width 32 height 15
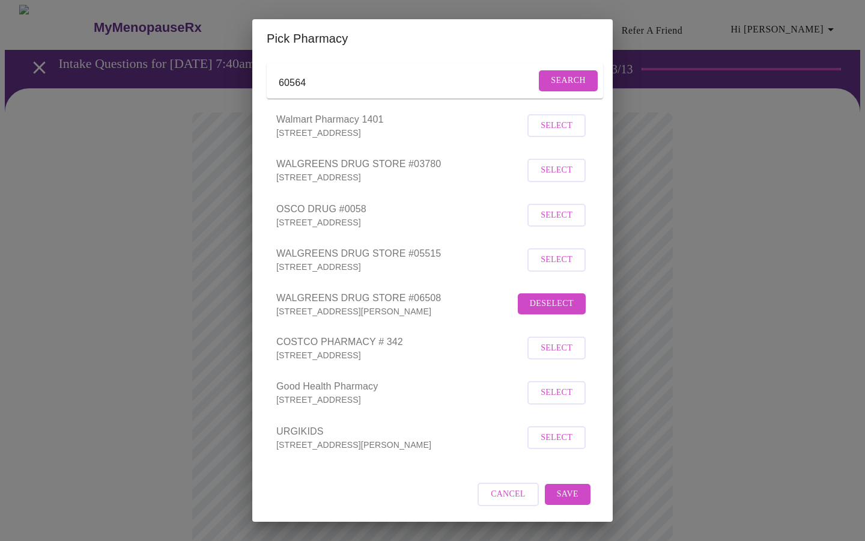
click at [566, 493] on span "Save" at bounding box center [568, 493] width 22 height 15
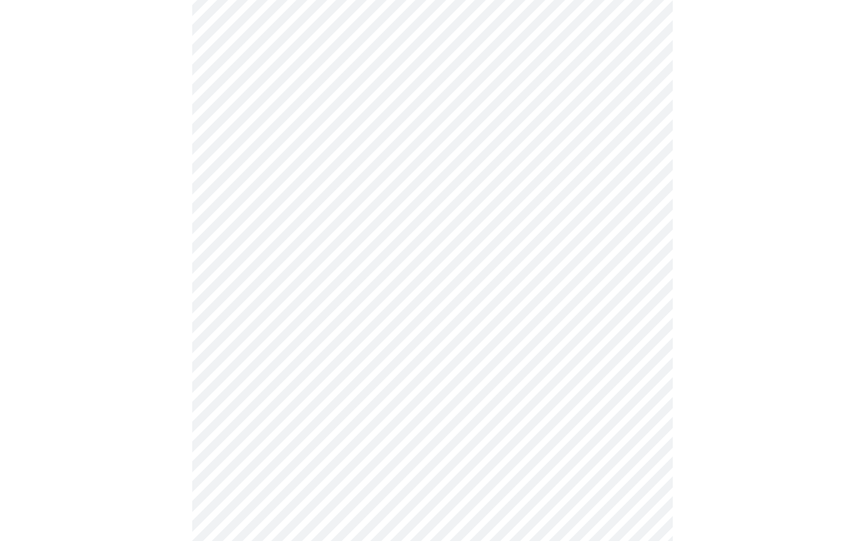
scroll to position [363, 0]
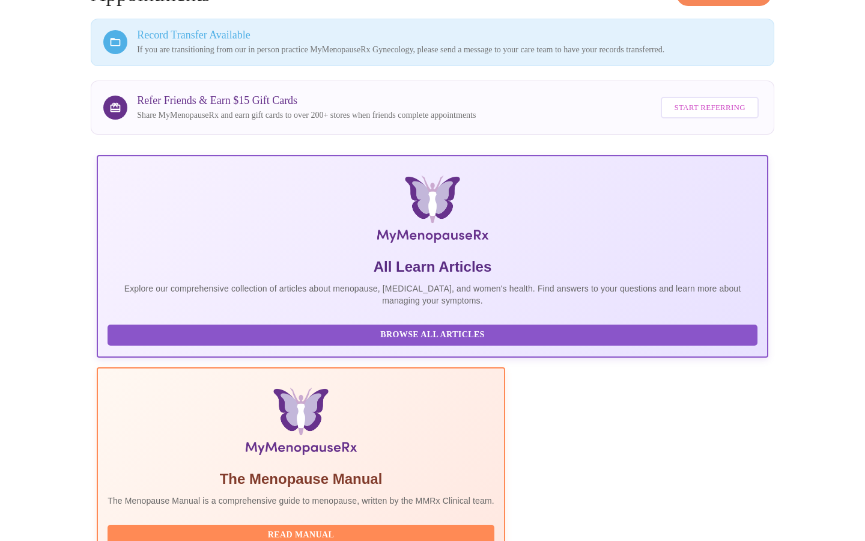
scroll to position [179, 0]
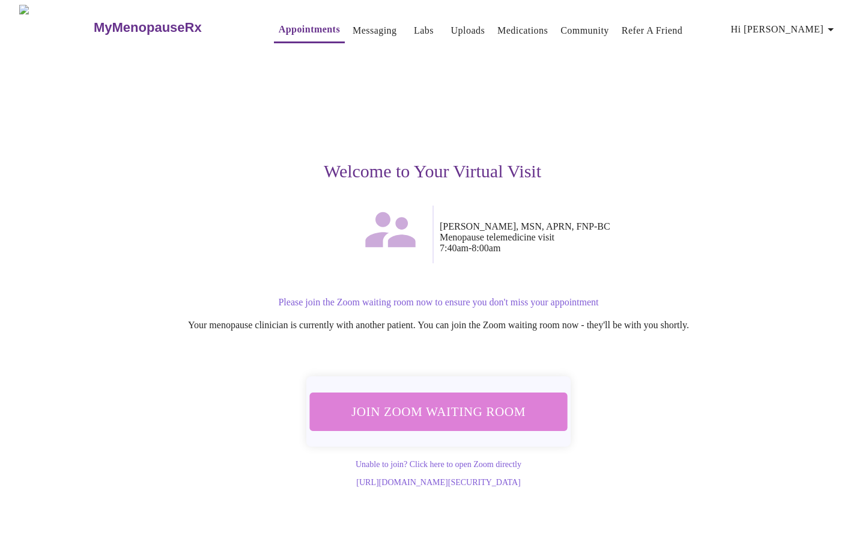
click at [530, 413] on span "Join Zoom Waiting Room" at bounding box center [438, 410] width 237 height 23
click at [455, 414] on span "Join Zoom Waiting Room" at bounding box center [438, 411] width 226 height 22
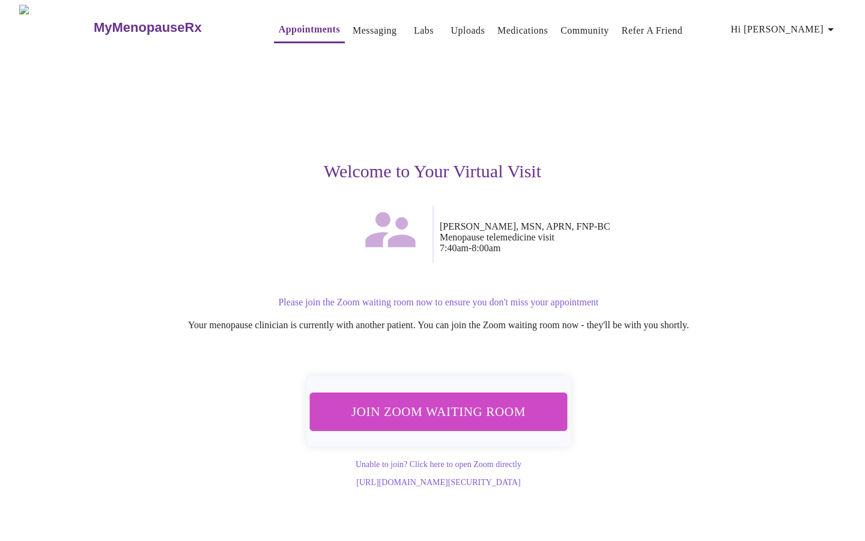
click at [435, 462] on link "Unable to join? Click here to open Zoom directly" at bounding box center [439, 463] width 166 height 9
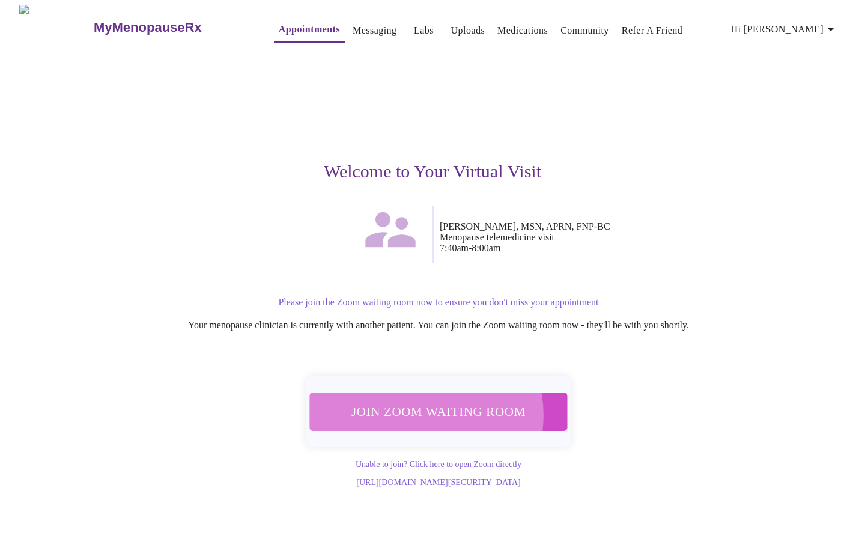
click at [424, 408] on span "Join Zoom Waiting Room" at bounding box center [438, 411] width 229 height 22
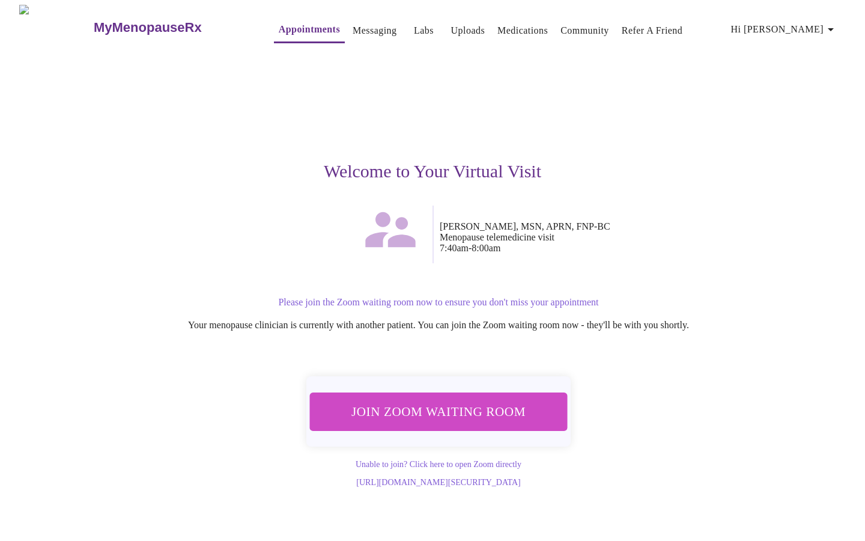
drag, startPoint x: 608, startPoint y: 481, endPoint x: 266, endPoint y: 482, distance: 342.3
click at [266, 482] on div "[URL][DOMAIN_NAME][SECURITY_DATA]" at bounding box center [438, 481] width 728 height 11
copy link "[URL][DOMAIN_NAME][SECURITY_DATA]"
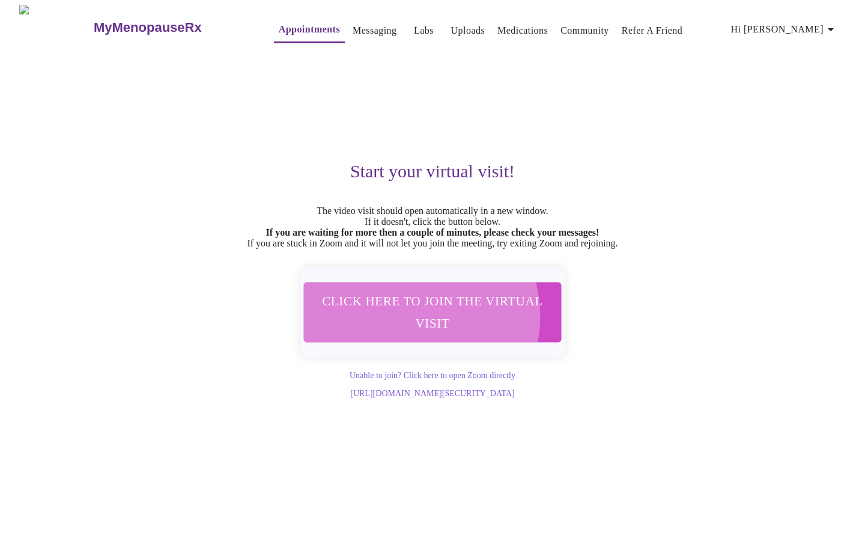
click at [404, 323] on span "Click here to join the virtual visit" at bounding box center [432, 311] width 228 height 45
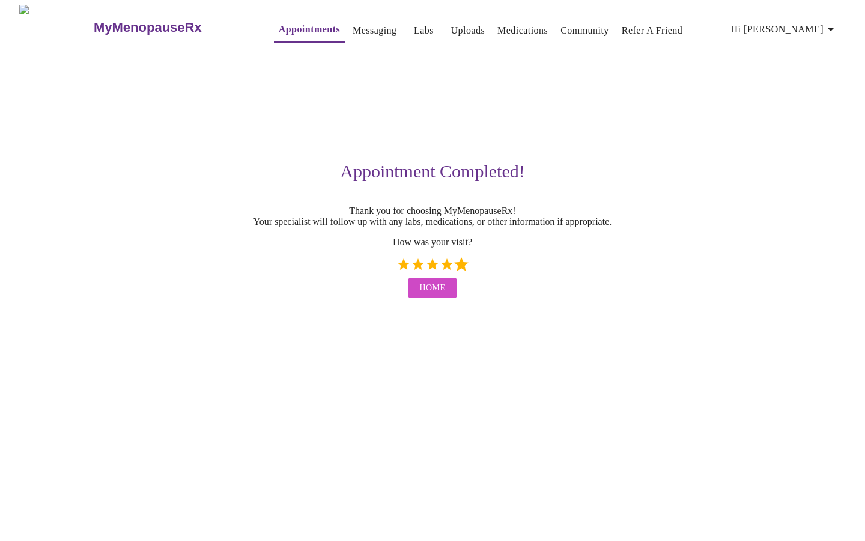
click at [459, 271] on label "5 Stars" at bounding box center [461, 264] width 14 height 14
click at [396, 269] on input "5 Stars" at bounding box center [396, 268] width 1 height 1
radio input "true"
click at [434, 295] on span "Home" at bounding box center [433, 287] width 26 height 15
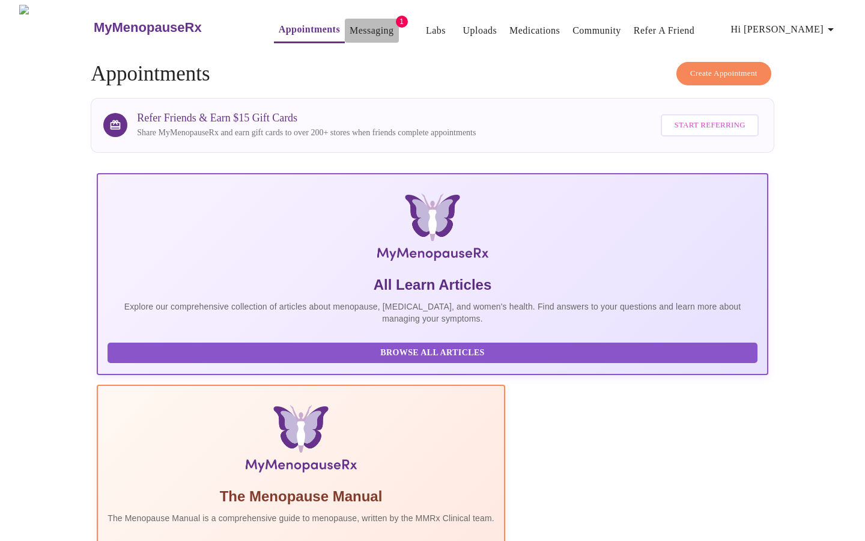
click at [359, 22] on link "Messaging" at bounding box center [372, 30] width 44 height 17
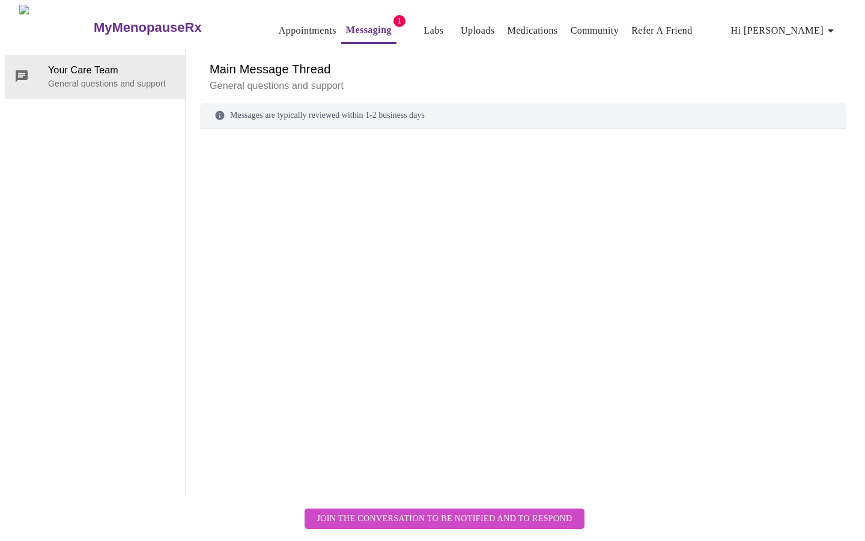
scroll to position [45, 0]
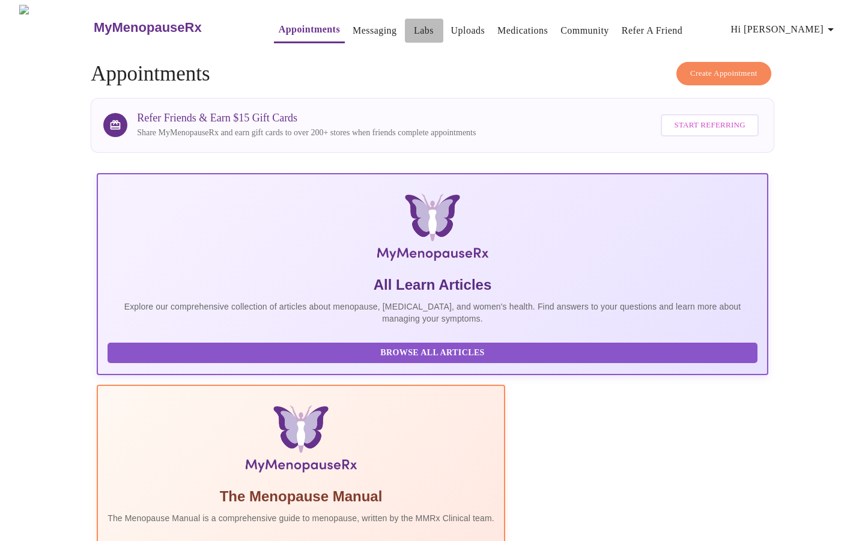
click at [414, 26] on link "Labs" at bounding box center [424, 30] width 20 height 17
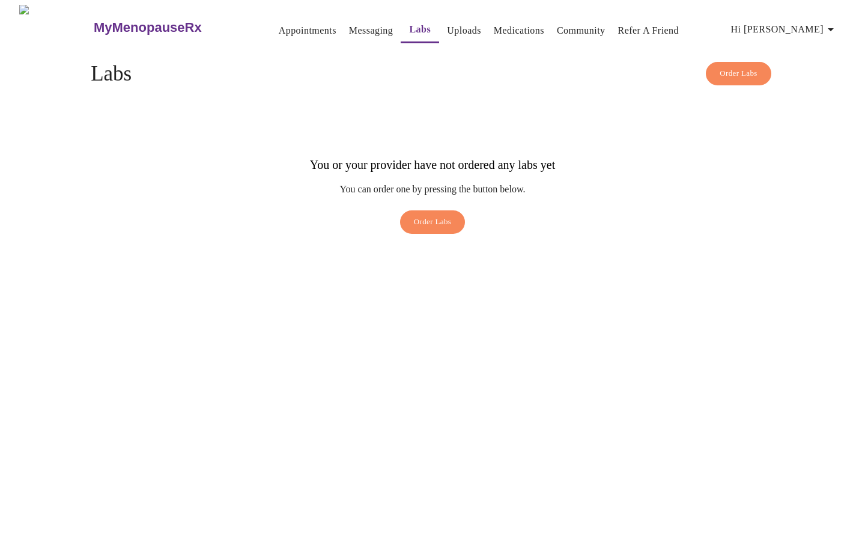
click at [361, 240] on div "MyMenopauseRx Appointments Messaging Labs Uploads Medications Community Refer a…" at bounding box center [432, 122] width 855 height 235
